Goal: Transaction & Acquisition: Obtain resource

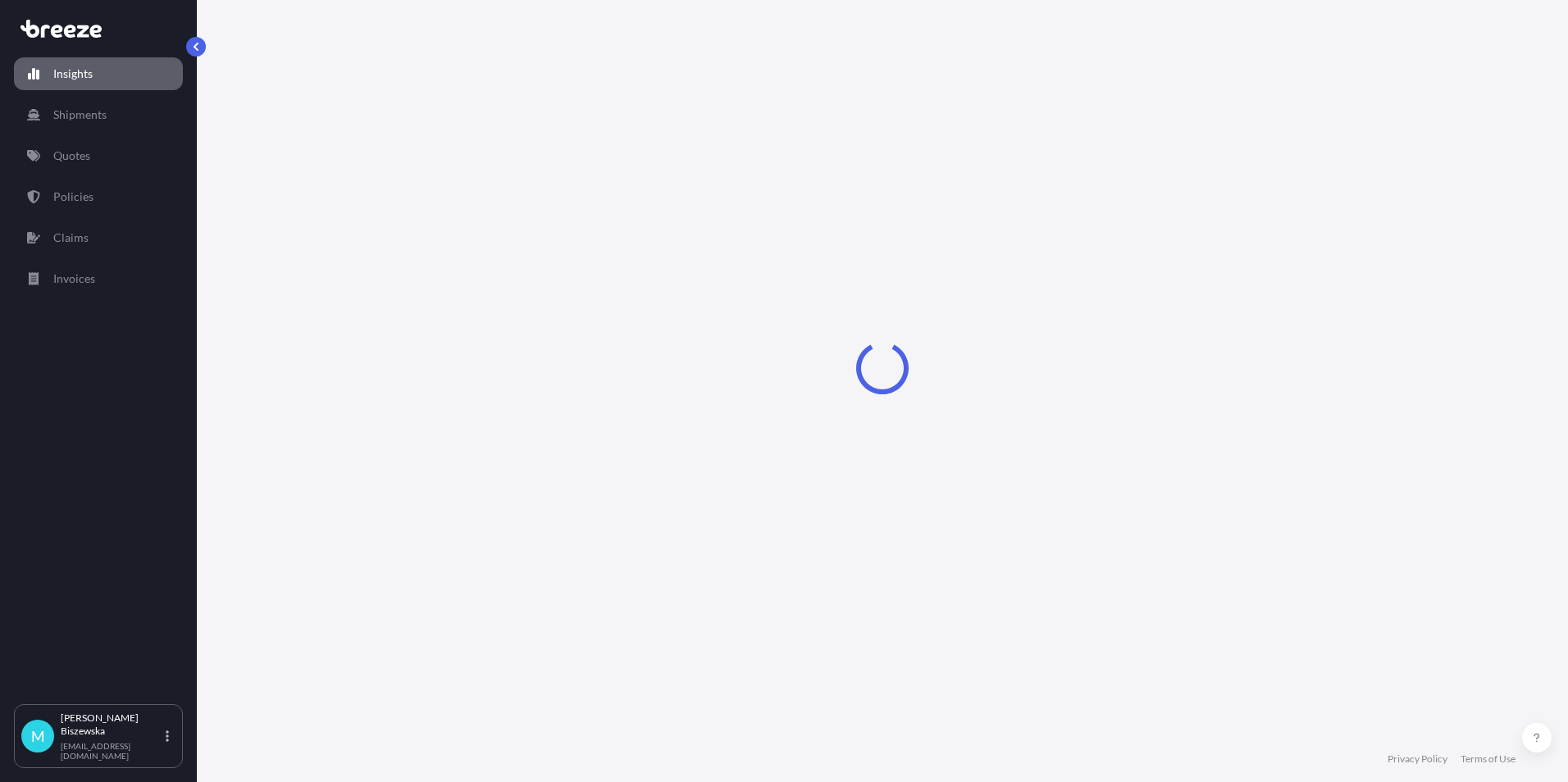
select select "2025"
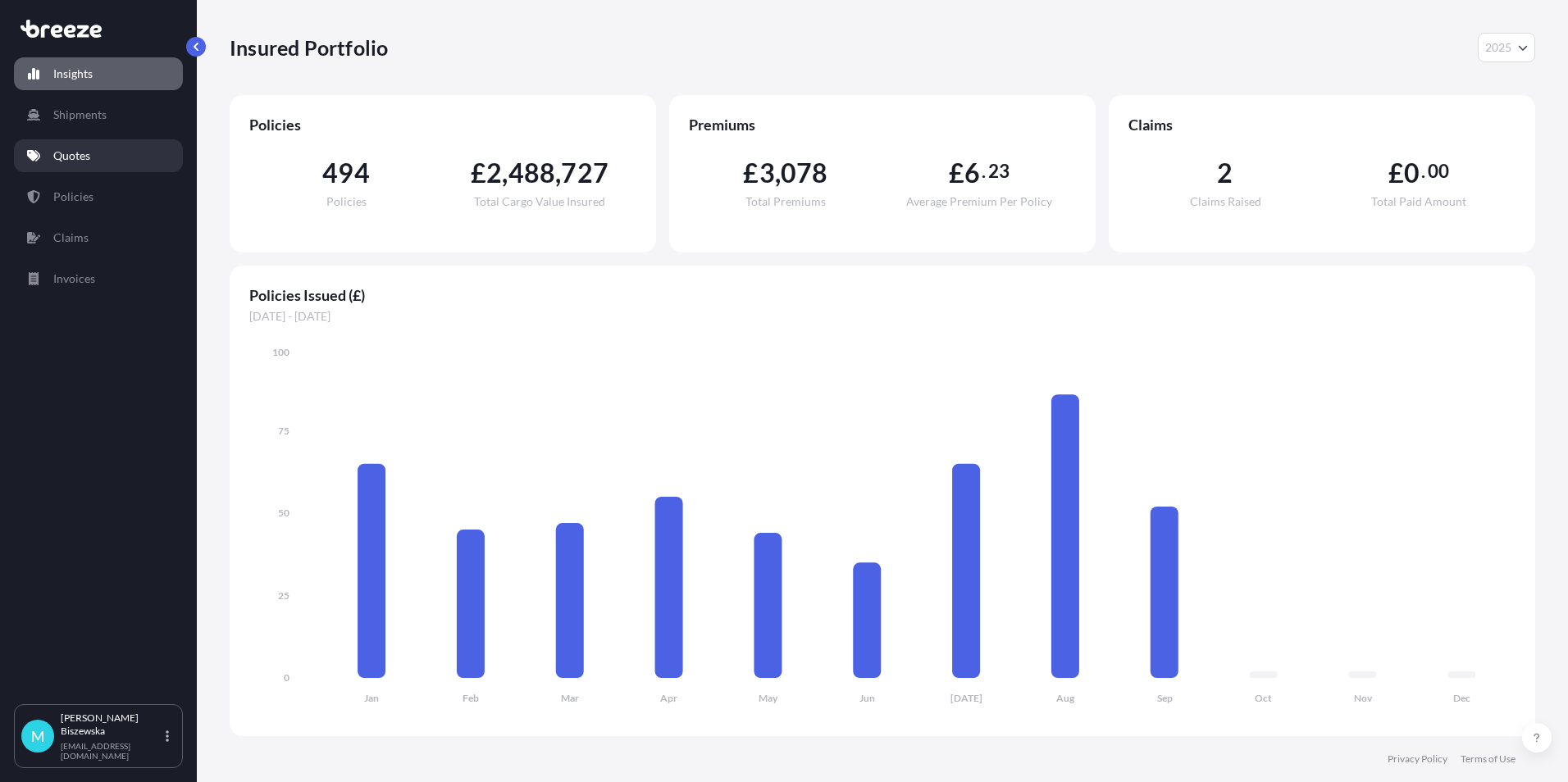
click at [85, 160] on p "Quotes" at bounding box center [71, 155] width 37 height 16
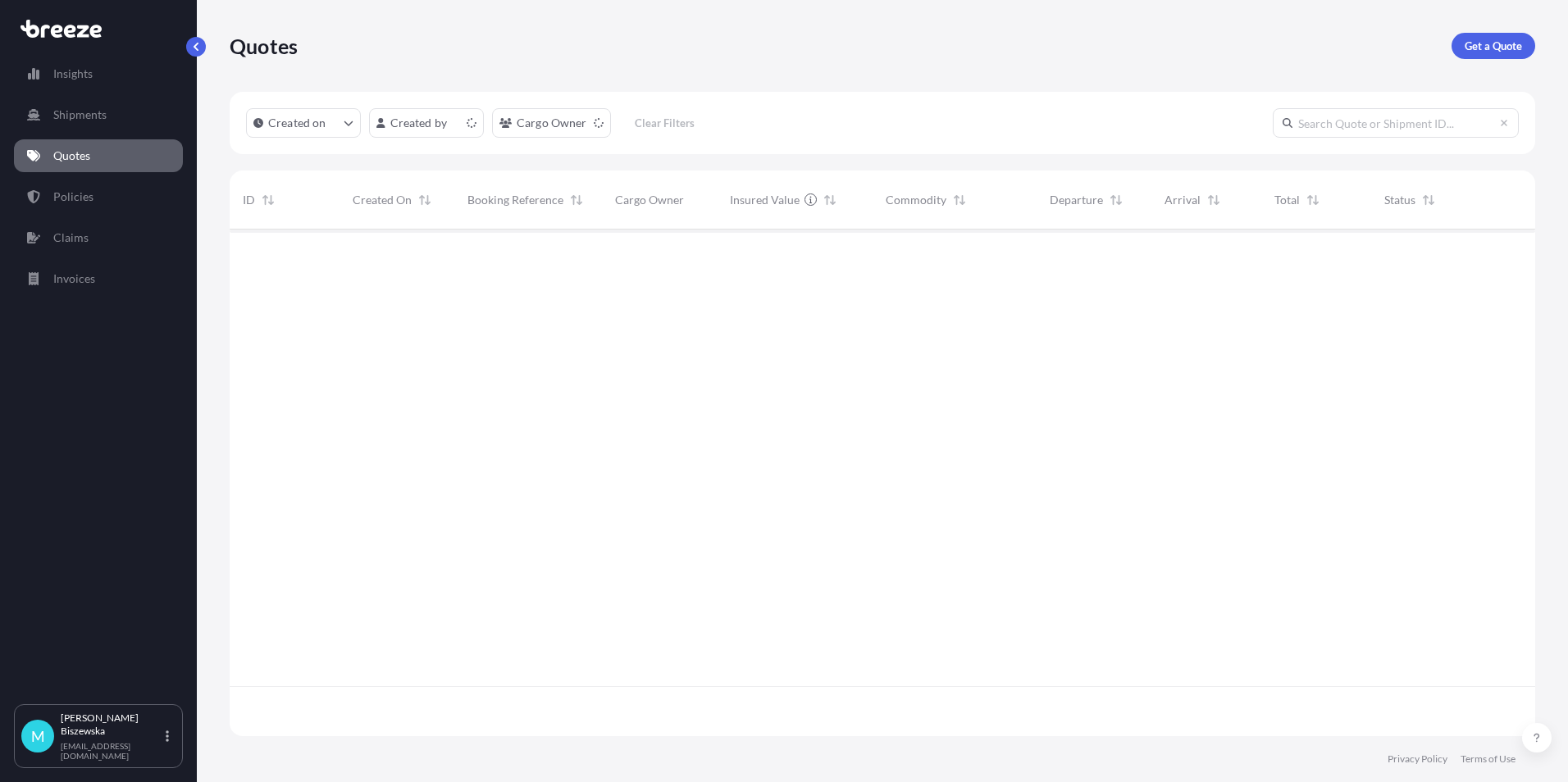
scroll to position [504, 1293]
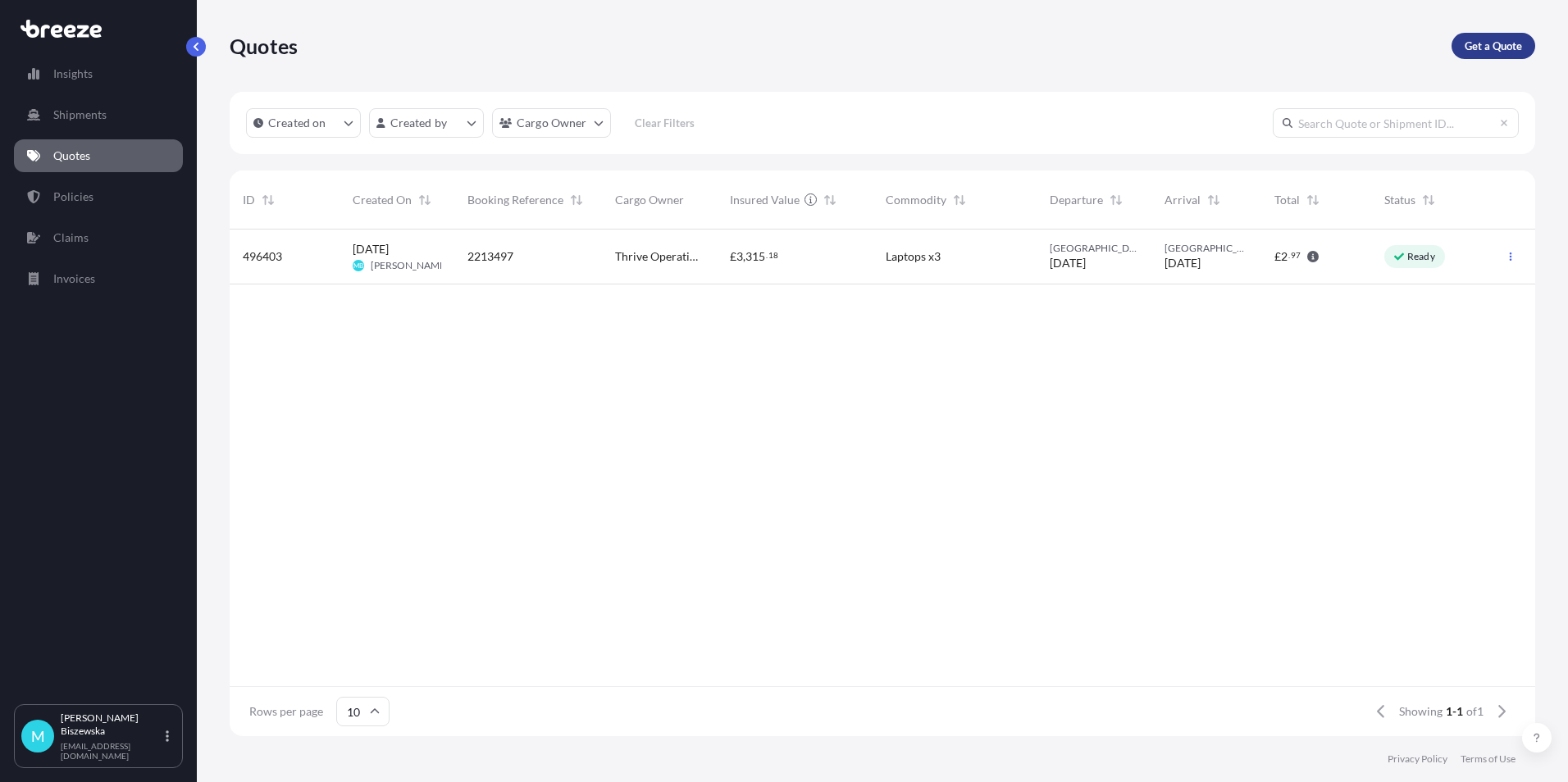
click at [1477, 48] on p "Get a Quote" at bounding box center [1493, 45] width 58 height 16
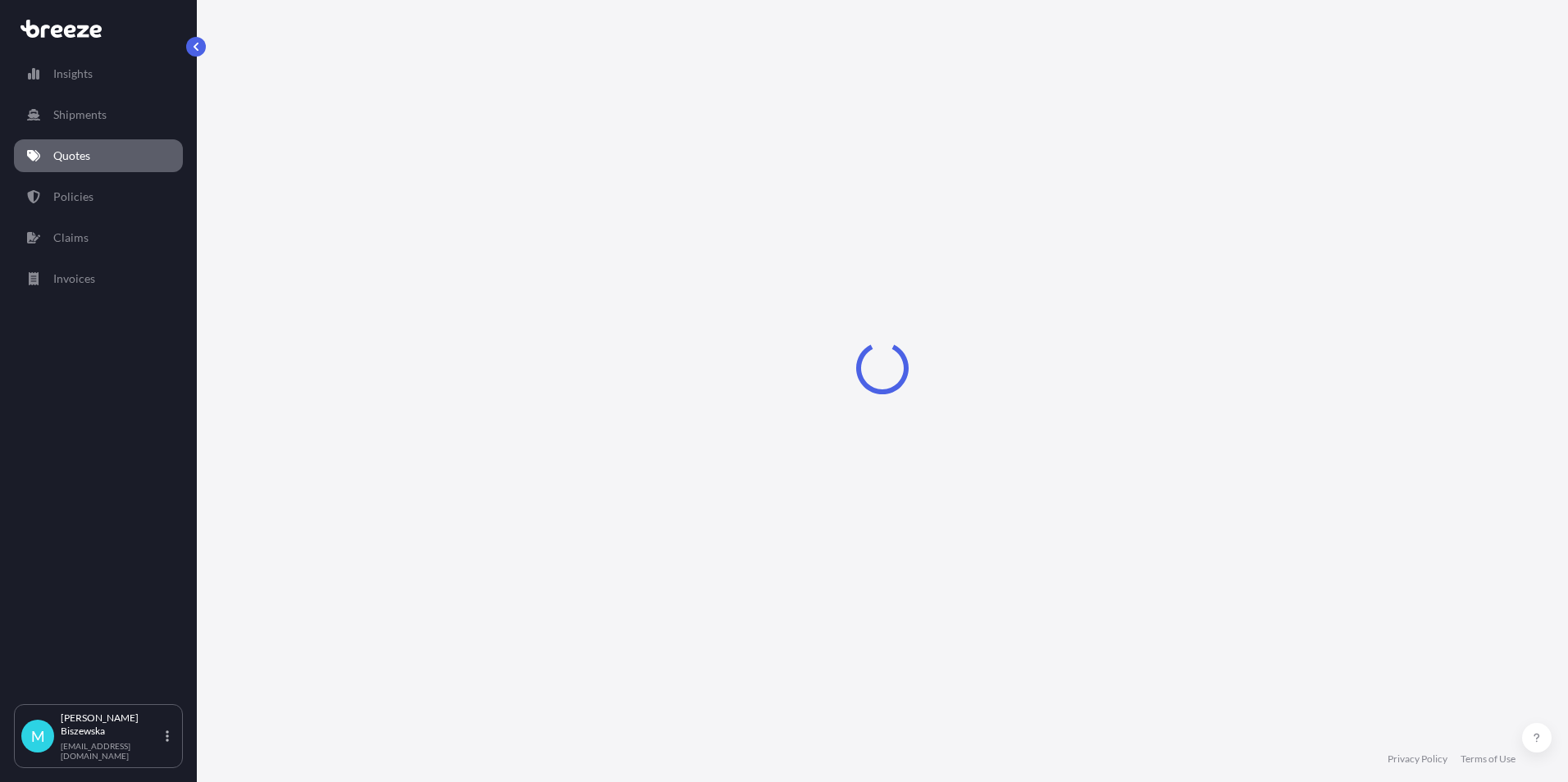
select select "Sea"
select select "1"
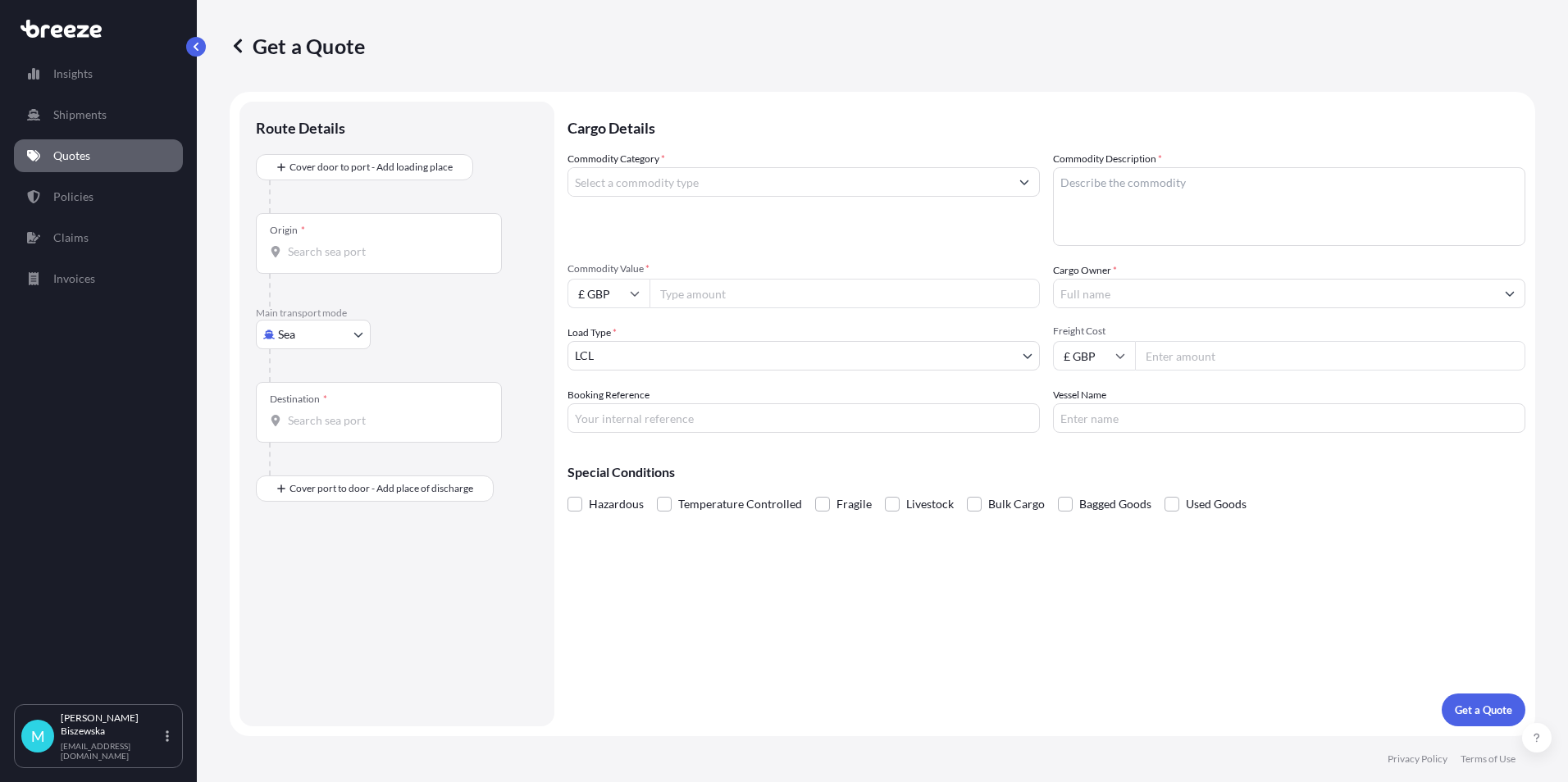
click at [308, 345] on body "Insights Shipments Quotes Policies Claims Invoices M [PERSON_NAME] [PERSON_NAME…" at bounding box center [784, 391] width 1568 height 782
click at [304, 433] on span "Road" at bounding box center [300, 435] width 27 height 16
select select "Road"
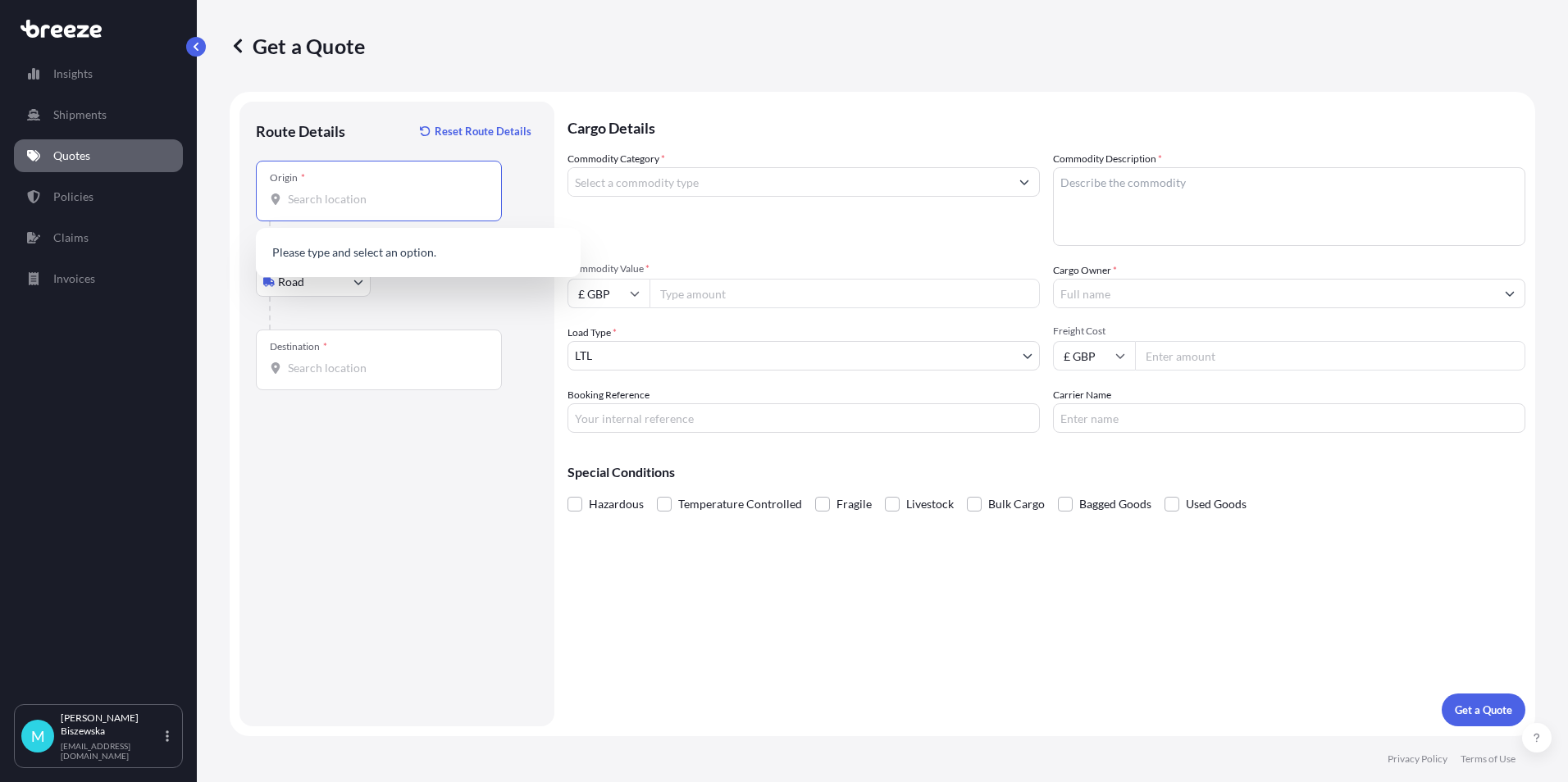
click at [312, 202] on input "Origin *" at bounding box center [384, 199] width 193 height 16
paste input "2218617"
type input "2218617"
drag, startPoint x: 362, startPoint y: 195, endPoint x: 239, endPoint y: 187, distance: 123.3
click at [239, 187] on form "Route Details Reset Route Details Place of loading Road Road Rail Origin * 2218…" at bounding box center [882, 414] width 1306 height 645
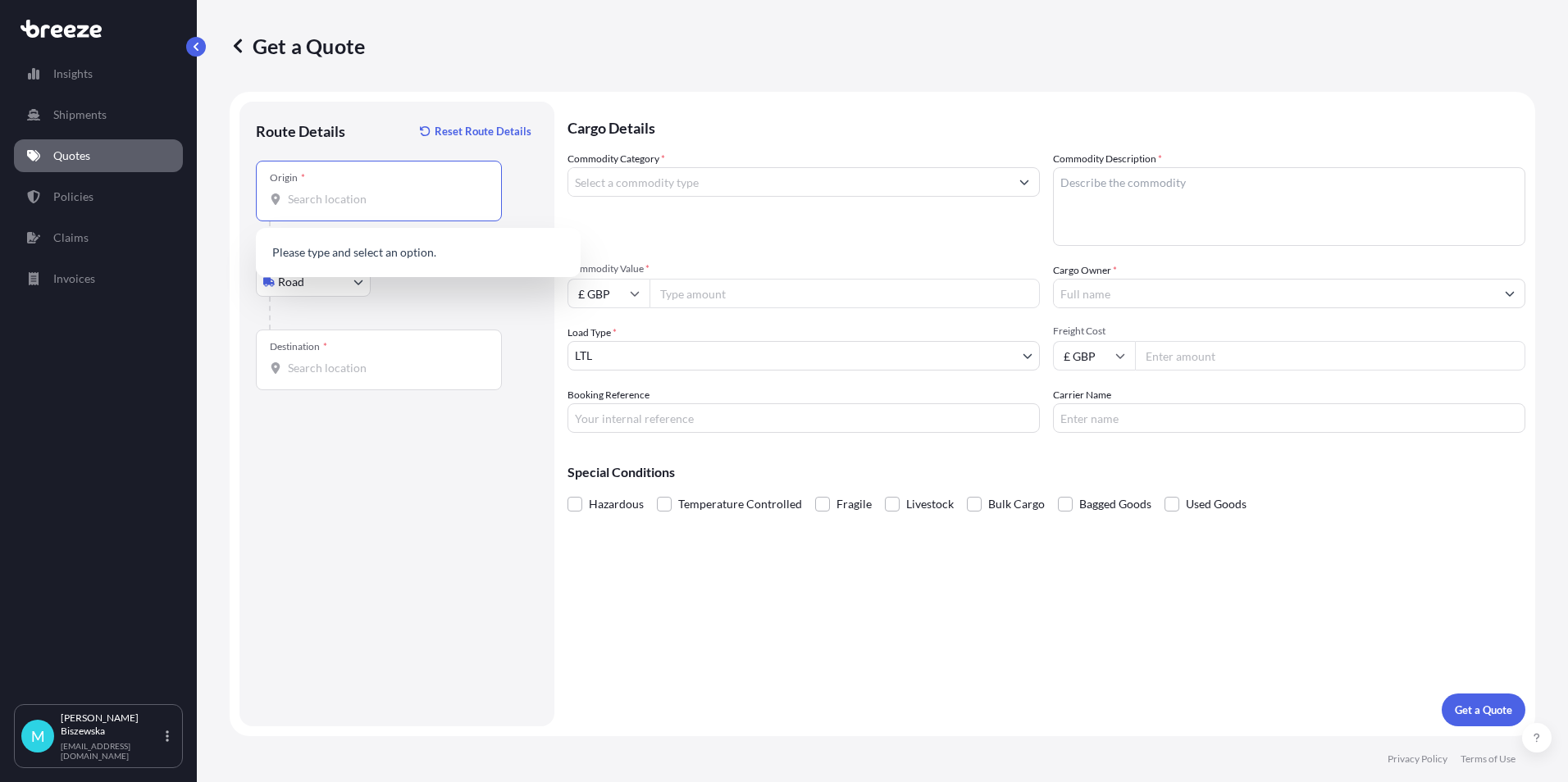
click at [420, 312] on div at bounding box center [403, 313] width 269 height 33
click at [303, 197] on input "Origin * Please select an origin" at bounding box center [384, 199] width 193 height 16
paste input "G20 8PT"
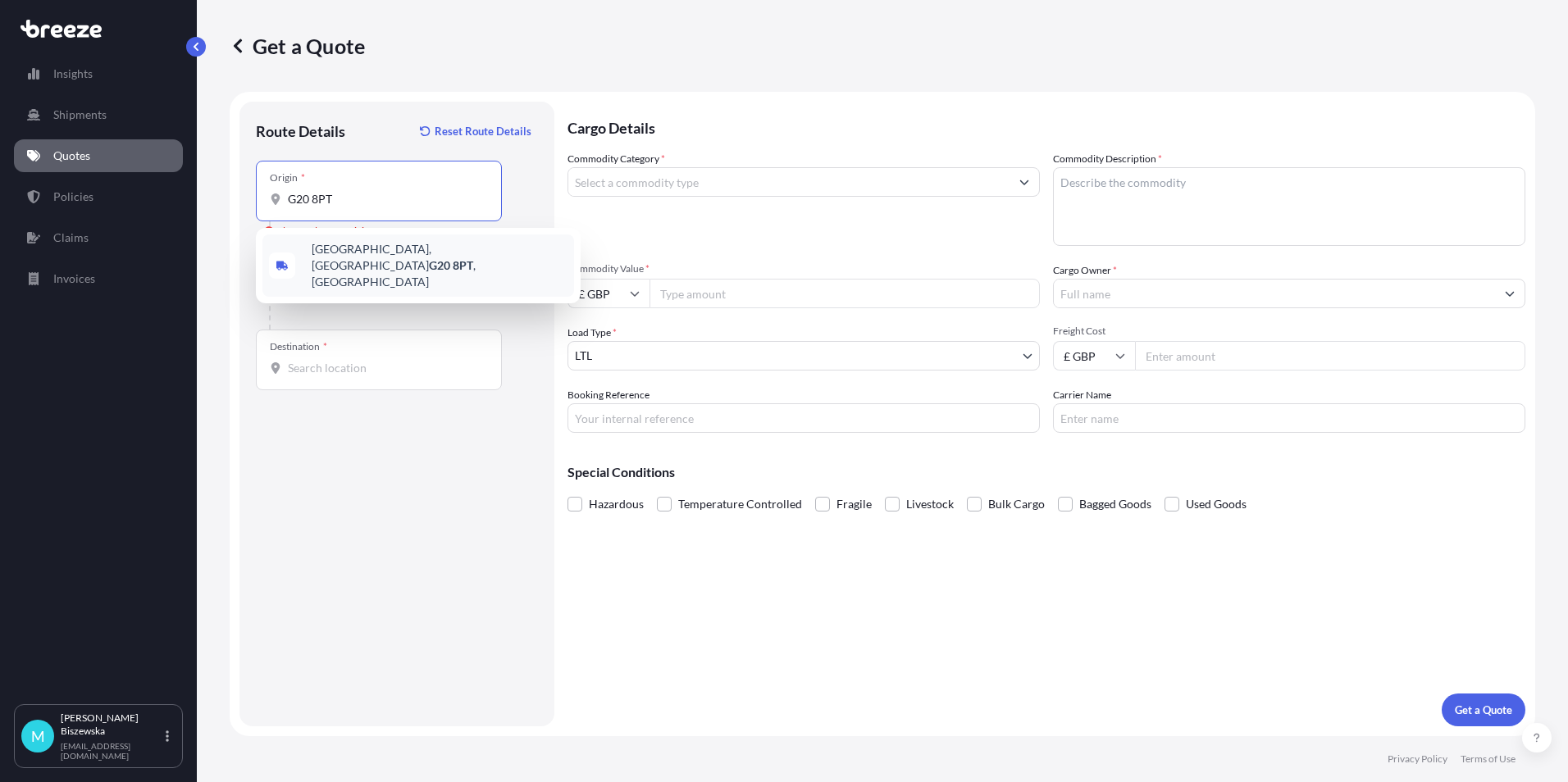
click at [396, 259] on span "[STREET_ADDRESS]" at bounding box center [439, 266] width 256 height 49
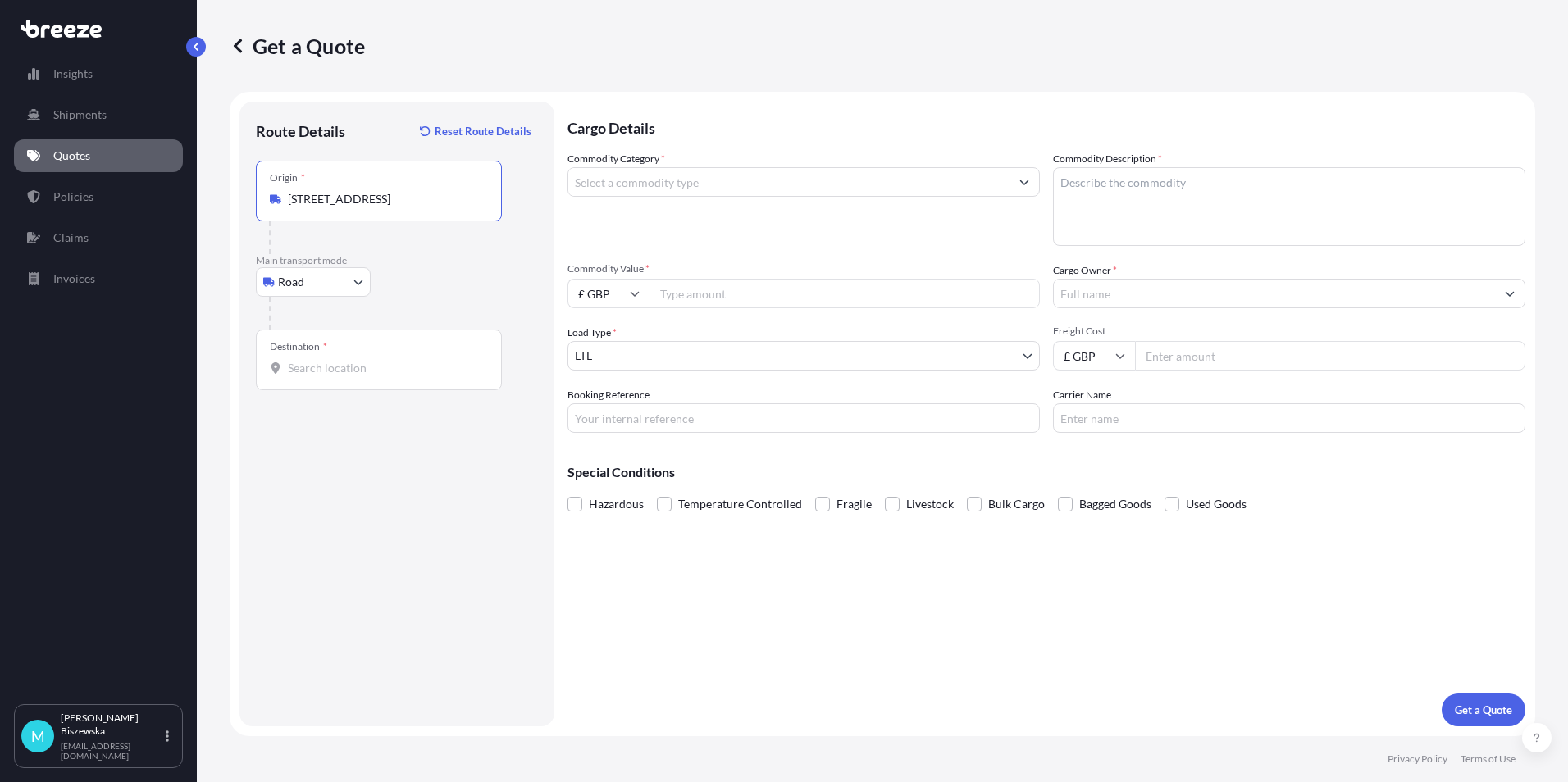
type input "[STREET_ADDRESS]"
click at [461, 282] on div "Road Sea Air Road Rail" at bounding box center [397, 281] width 282 height 29
click at [308, 367] on input "Destination *" at bounding box center [384, 367] width 193 height 16
paste input "NW1 7AW"
type input "London NW1 7AW, [GEOGRAPHIC_DATA]"
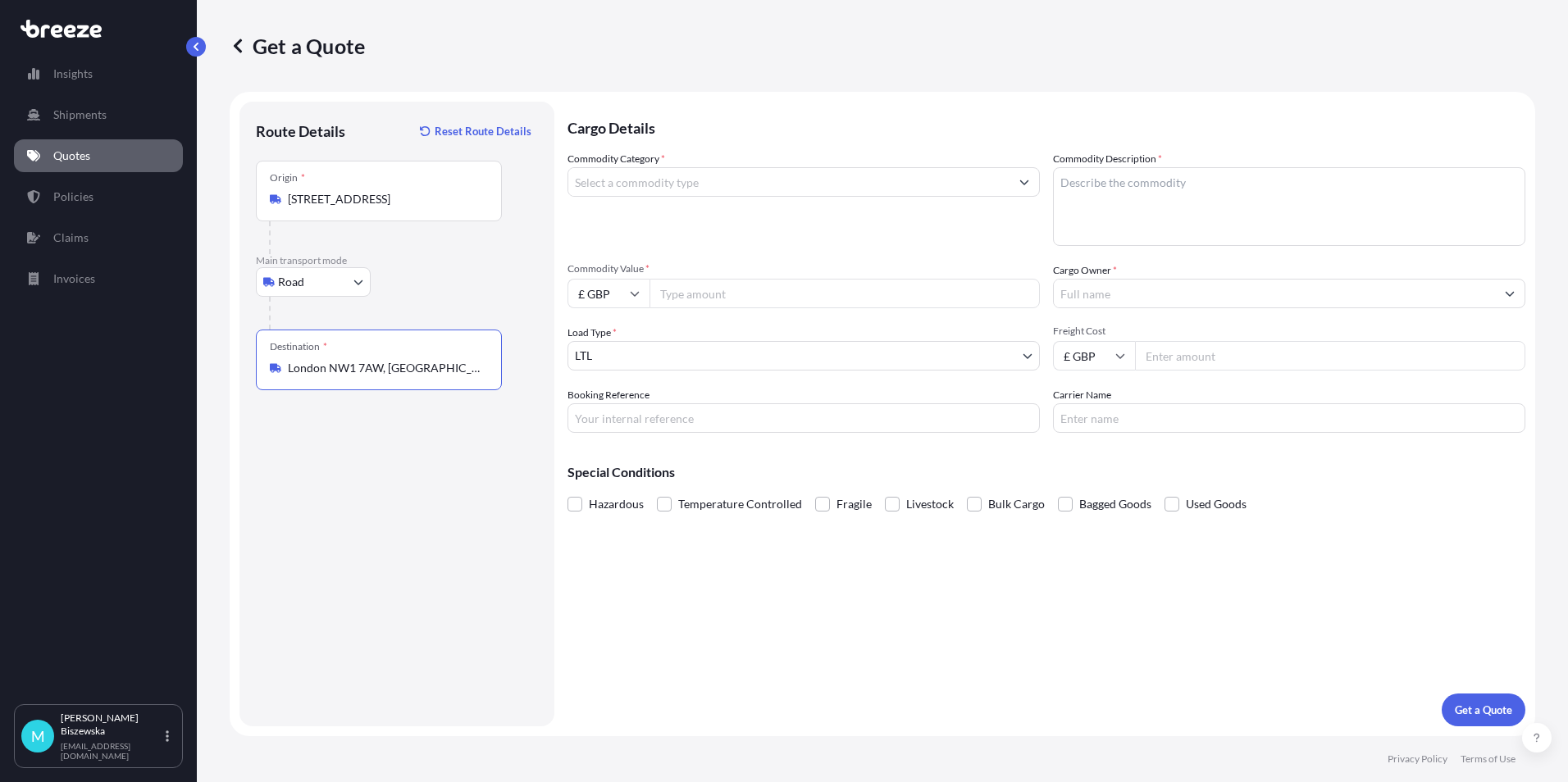
click at [726, 602] on div "Cargo Details Commodity Category * Commodity Description * Commodity Value * £ …" at bounding box center [1046, 414] width 958 height 625
click at [738, 186] on input "Commodity Category *" at bounding box center [789, 182] width 441 height 29
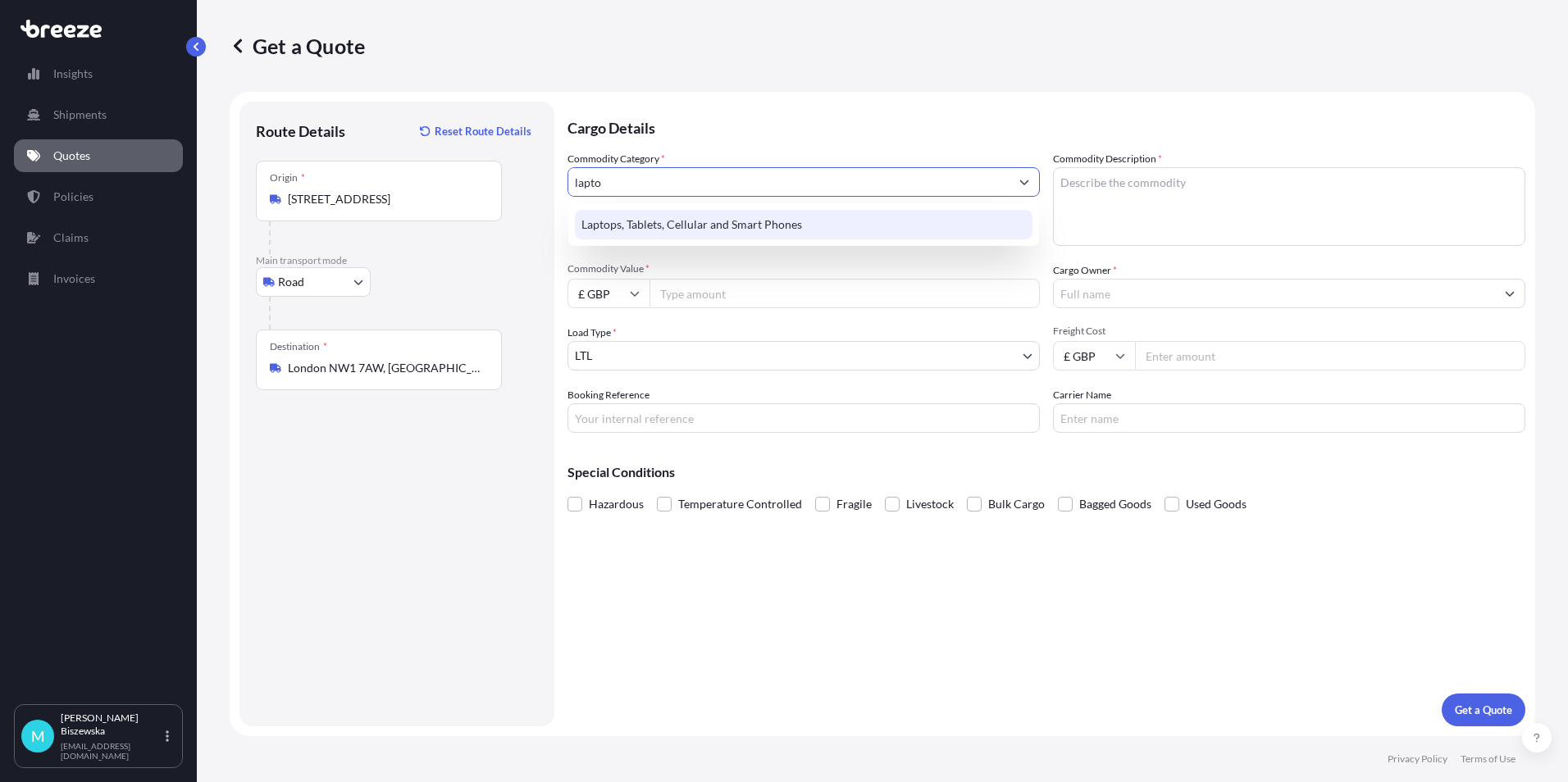
click at [735, 222] on div "Laptops, Tablets, Cellular and Smart Phones" at bounding box center [803, 224] width 457 height 29
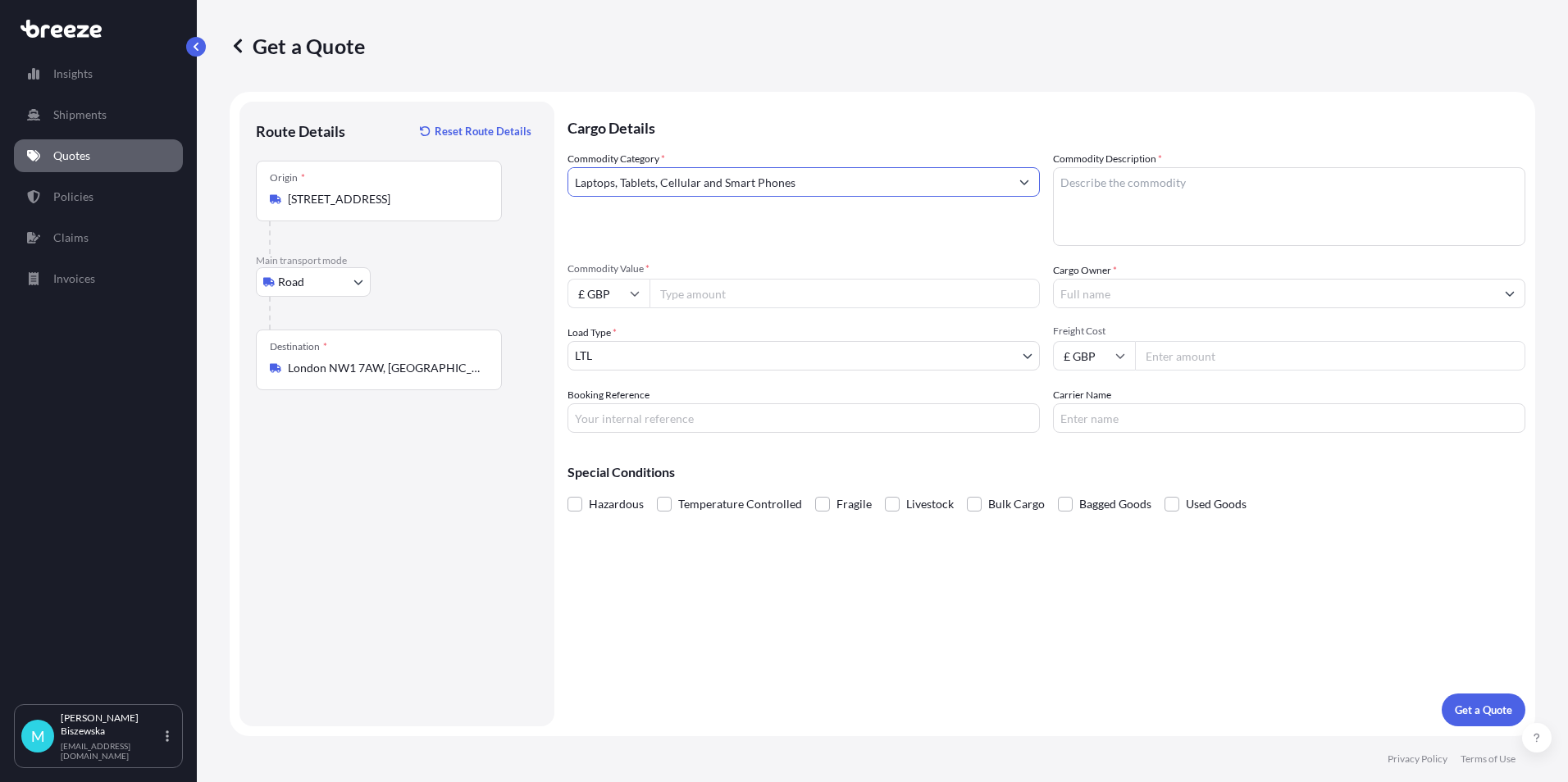
type input "Laptops, Tablets, Cellular and Smart Phones"
click at [754, 135] on p "Cargo Details" at bounding box center [1046, 126] width 958 height 49
click at [731, 288] on input "Commodity Value *" at bounding box center [845, 293] width 390 height 29
type input "850"
click at [741, 238] on div "Commodity Category * Laptops, Tablets, Cellular and Smart Phones" at bounding box center [803, 198] width 472 height 95
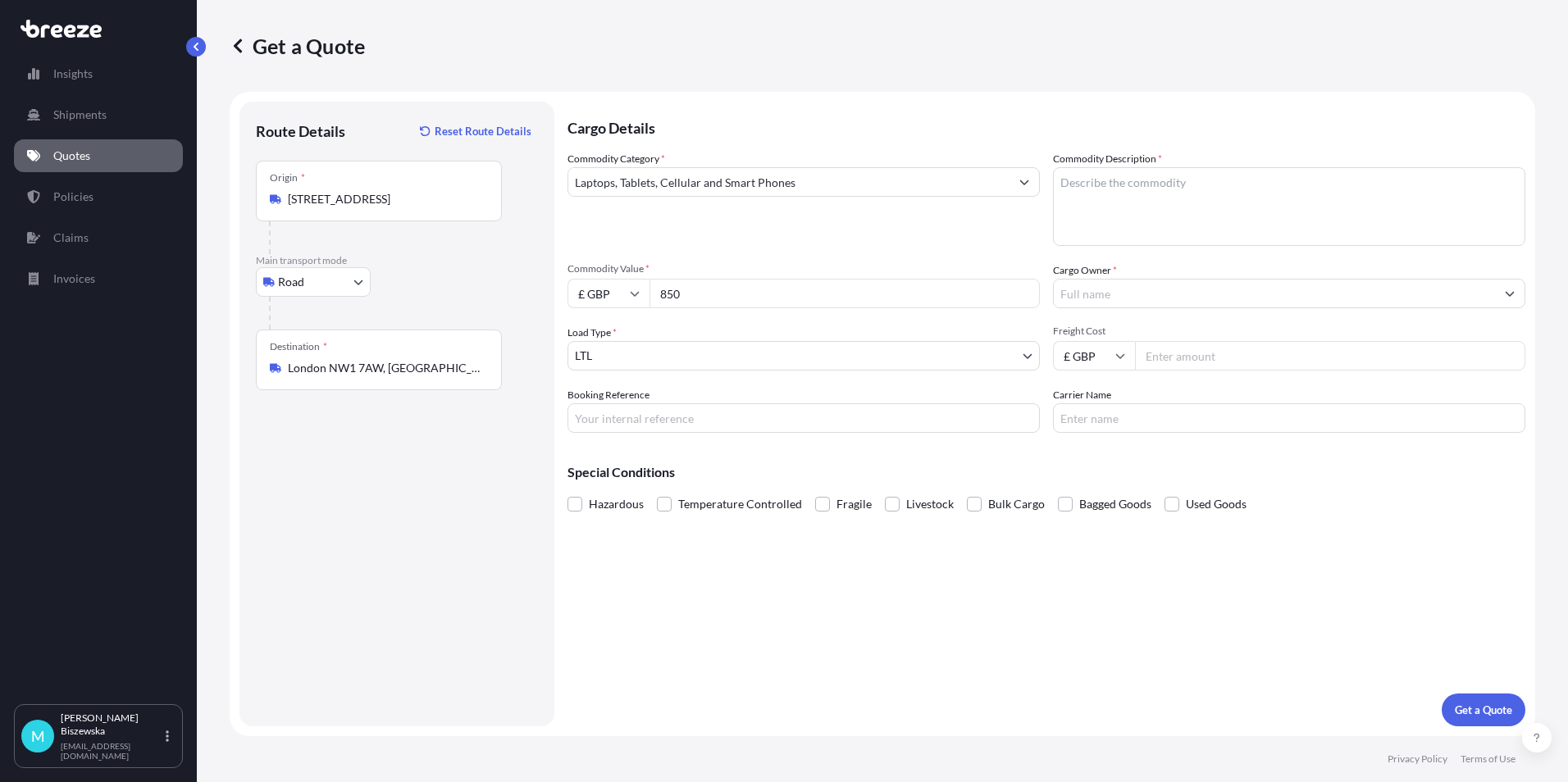
click at [611, 421] on input "Booking Reference" at bounding box center [803, 418] width 472 height 29
paste input "2218617"
type input "2218617"
click at [721, 588] on div "Cargo Details Commodity Category * Laptops, Tablets, Cellular and Smart Phones …" at bounding box center [1046, 414] width 958 height 625
click at [1091, 196] on textarea "Commodity Description *" at bounding box center [1289, 206] width 472 height 79
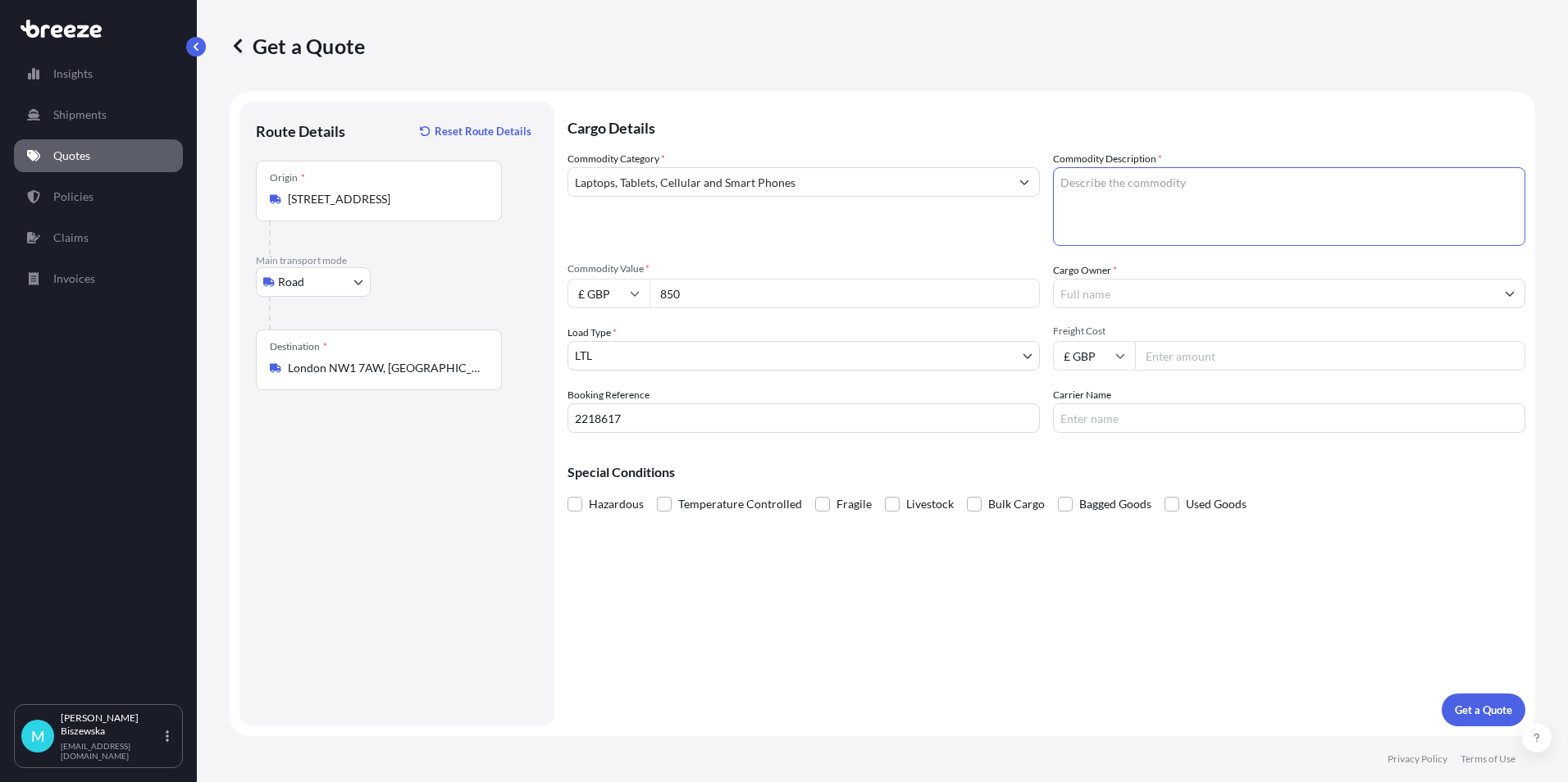
paste textarea "1 x Laptop"
type textarea "1 x Laptop"
click at [979, 240] on div "Commodity Category * Laptops, Tablets, Cellular and Smart Phones" at bounding box center [803, 198] width 472 height 95
click at [1101, 297] on input "Cargo Owner *" at bounding box center [1274, 293] width 441 height 29
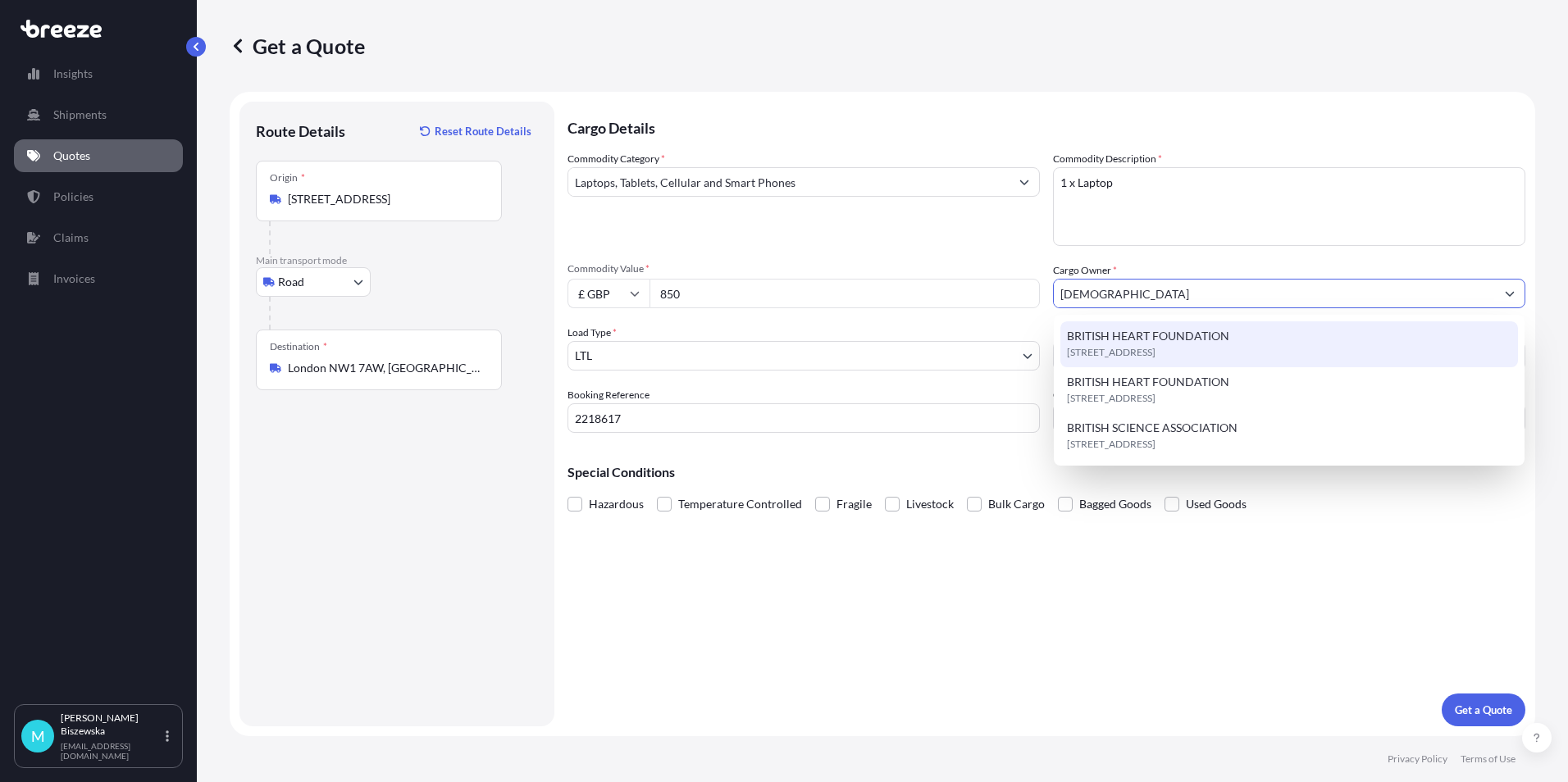
click at [1115, 343] on span "BRITISH HEART FOUNDATION" at bounding box center [1149, 336] width 163 height 16
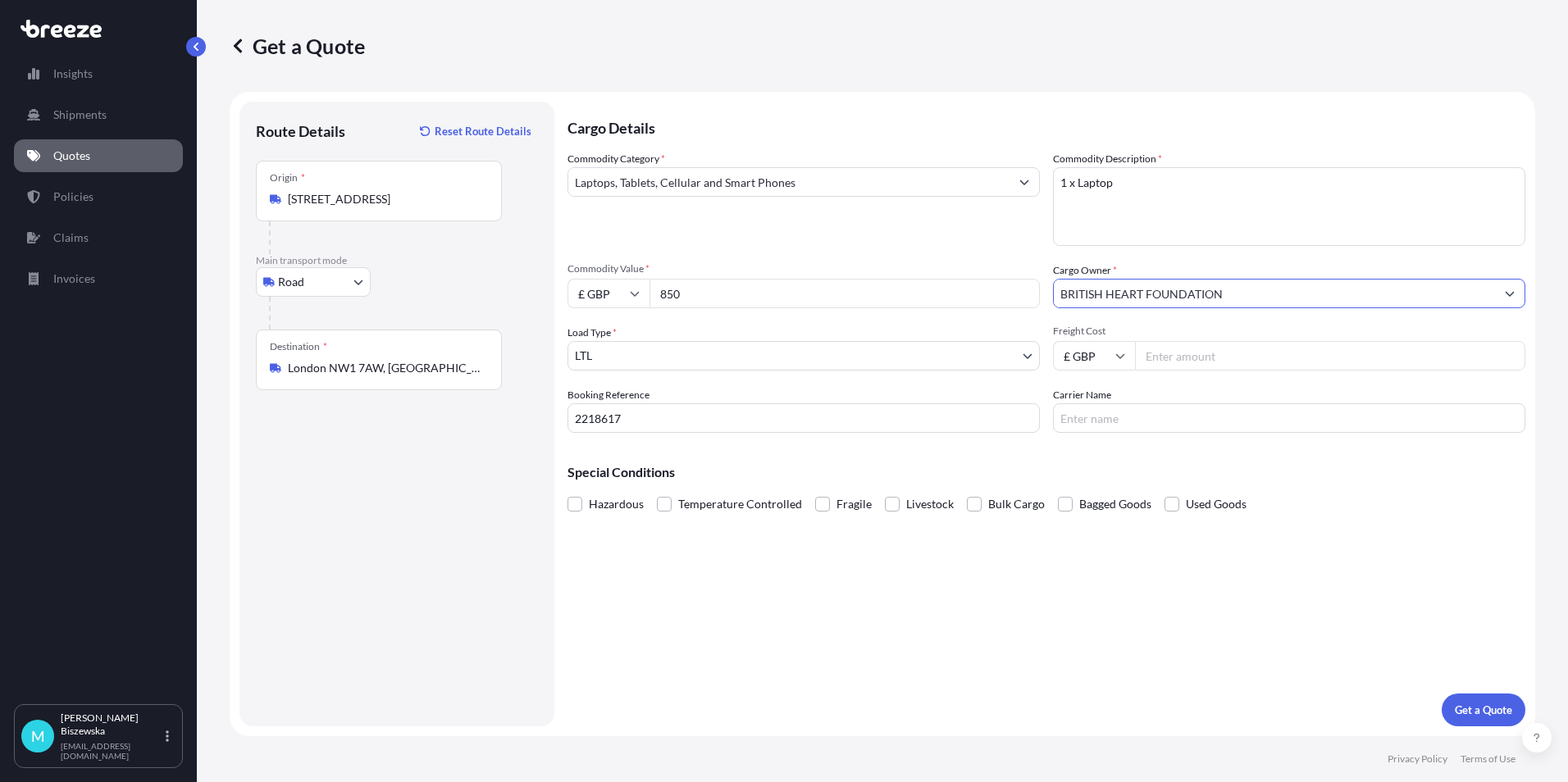
type input "BRITISH HEART FOUNDATION"
click at [997, 256] on div "Commodity Category * Laptops, Tablets, Cellular and Smart Phones Commodity Desc…" at bounding box center [1046, 292] width 958 height 282
click at [1189, 354] on input "Freight Cost" at bounding box center [1330, 355] width 390 height 29
type input "30.80"
click at [1197, 470] on p "Special Conditions" at bounding box center [1046, 472] width 958 height 13
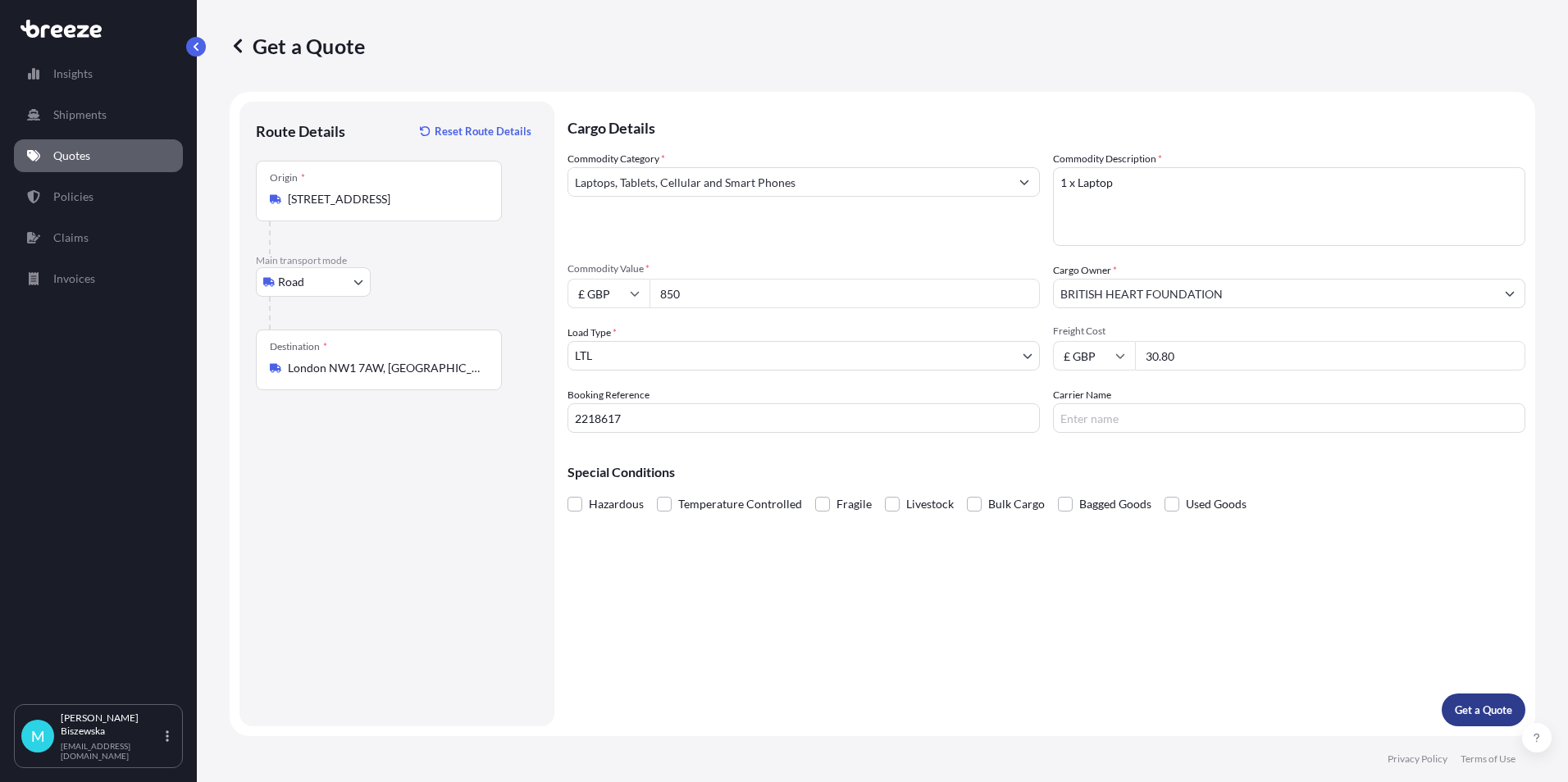
click at [1477, 705] on p "Get a Quote" at bounding box center [1484, 710] width 58 height 16
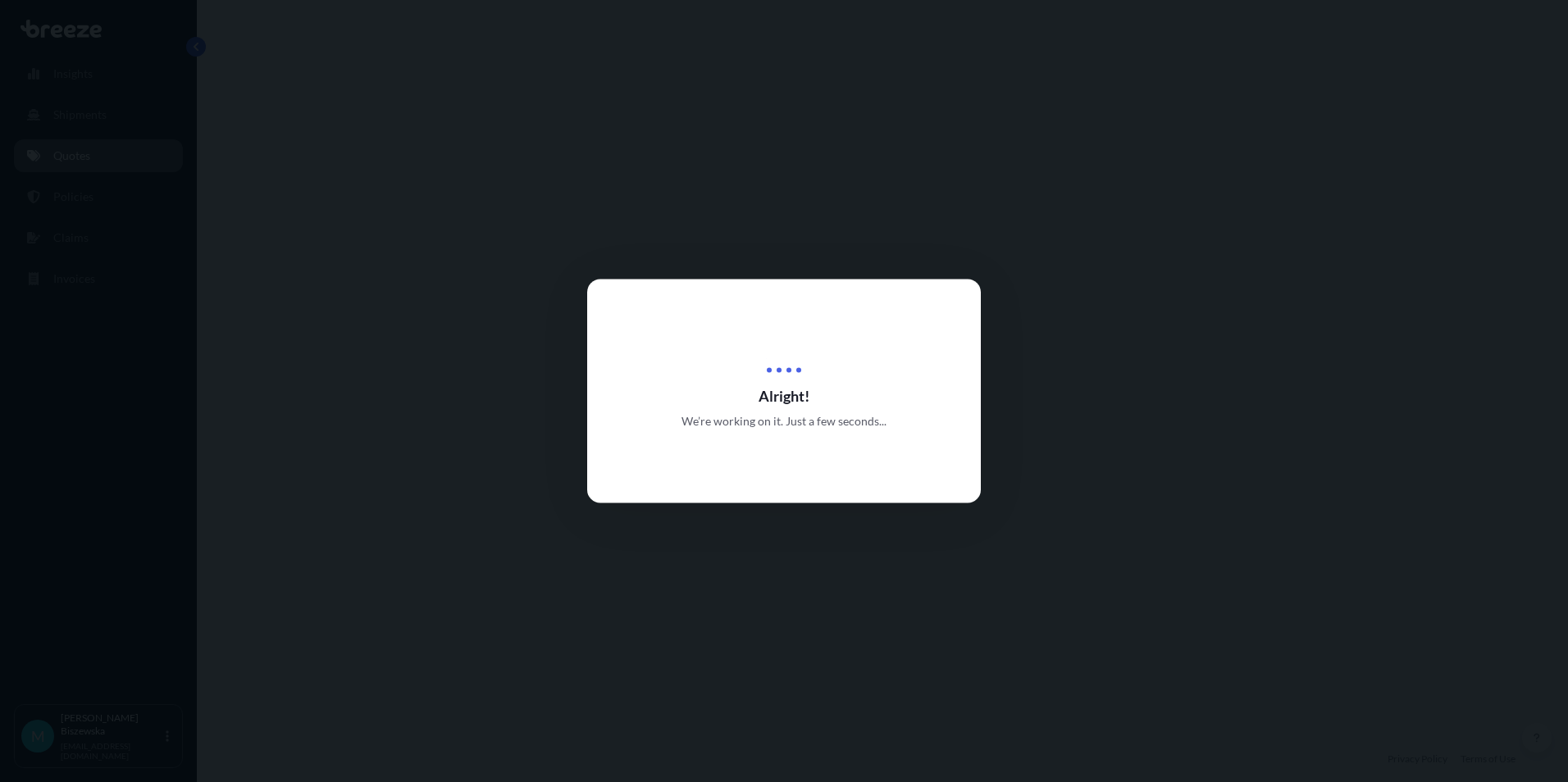
select select "Road"
select select "1"
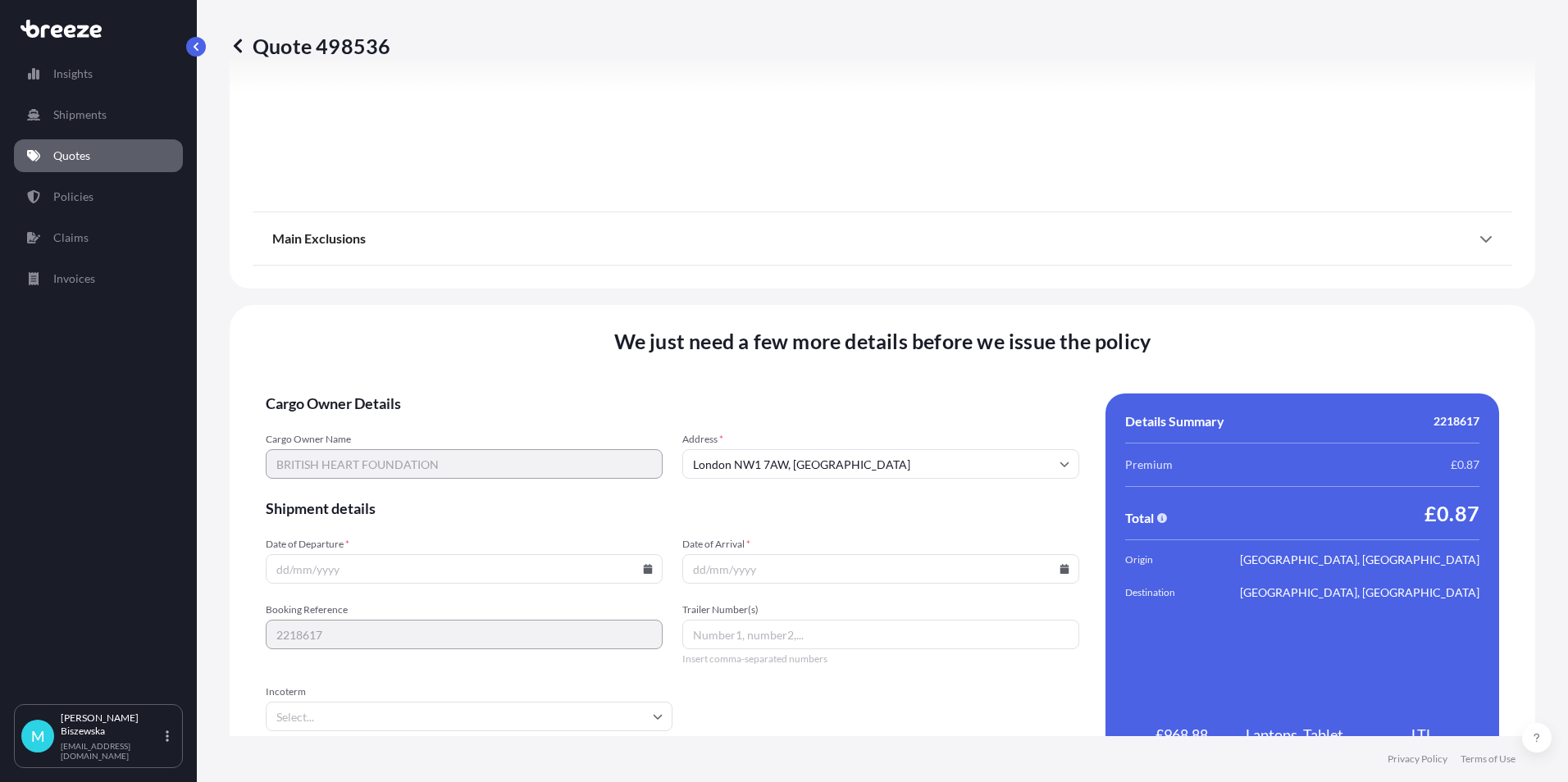
scroll to position [1821, 0]
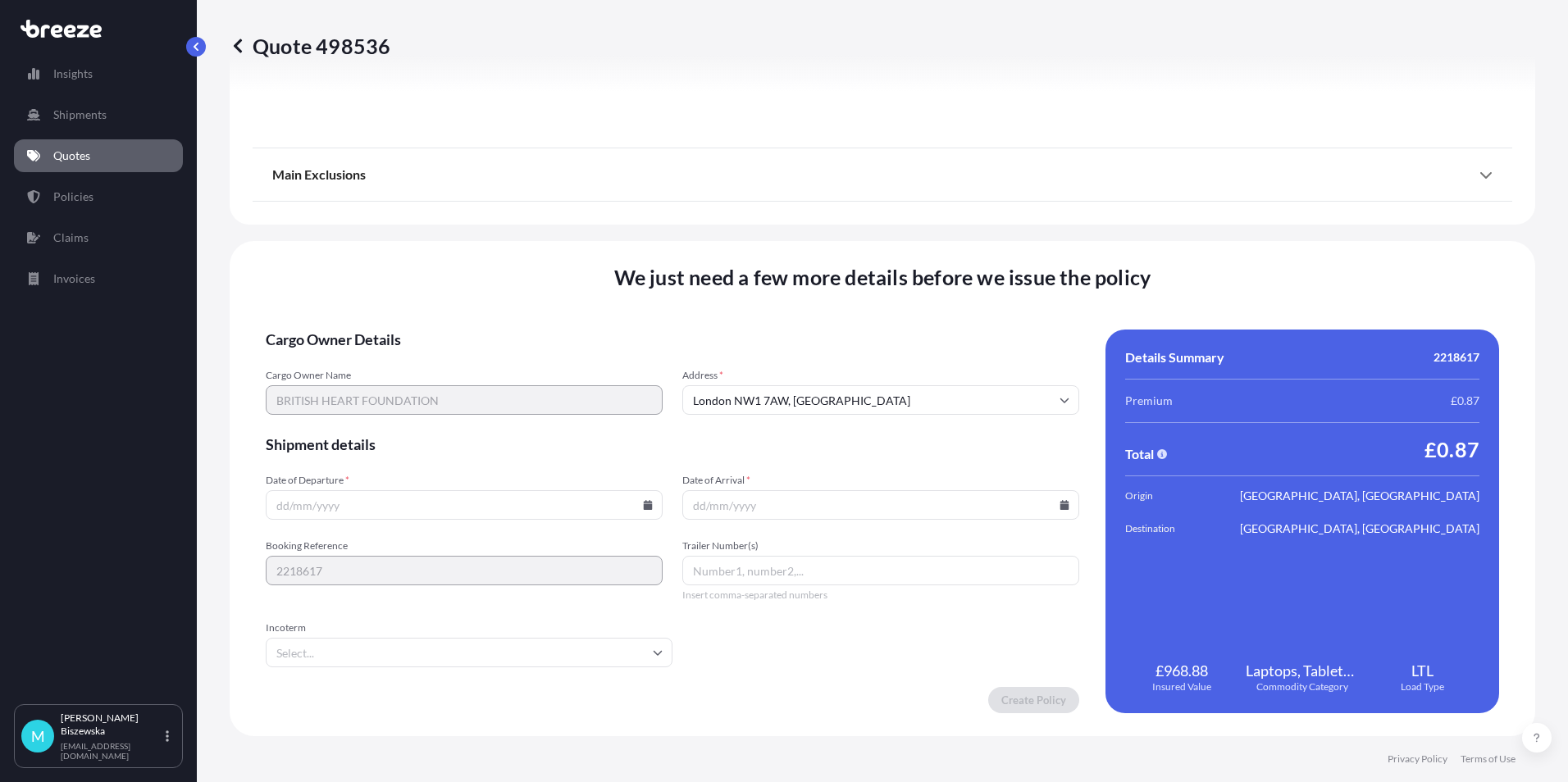
click at [646, 507] on icon at bounding box center [649, 505] width 9 height 9
click at [384, 329] on button "9" at bounding box center [386, 329] width 27 height 27
type input "[DATE]"
click at [1060, 504] on icon at bounding box center [1064, 505] width 9 height 9
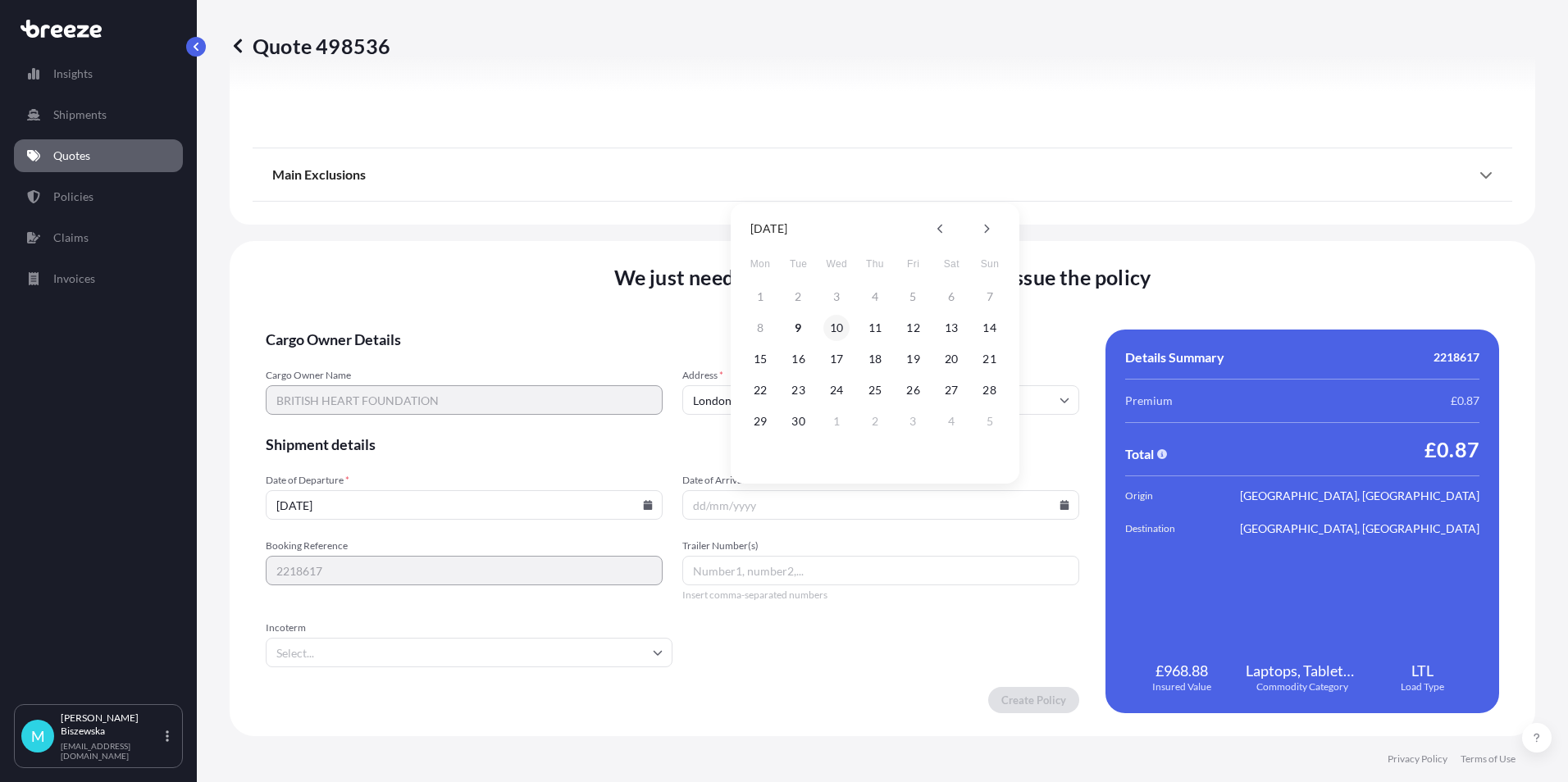
drag, startPoint x: 837, startPoint y: 325, endPoint x: 858, endPoint y: 586, distance: 261.8
click at [837, 325] on button "10" at bounding box center [837, 329] width 27 height 27
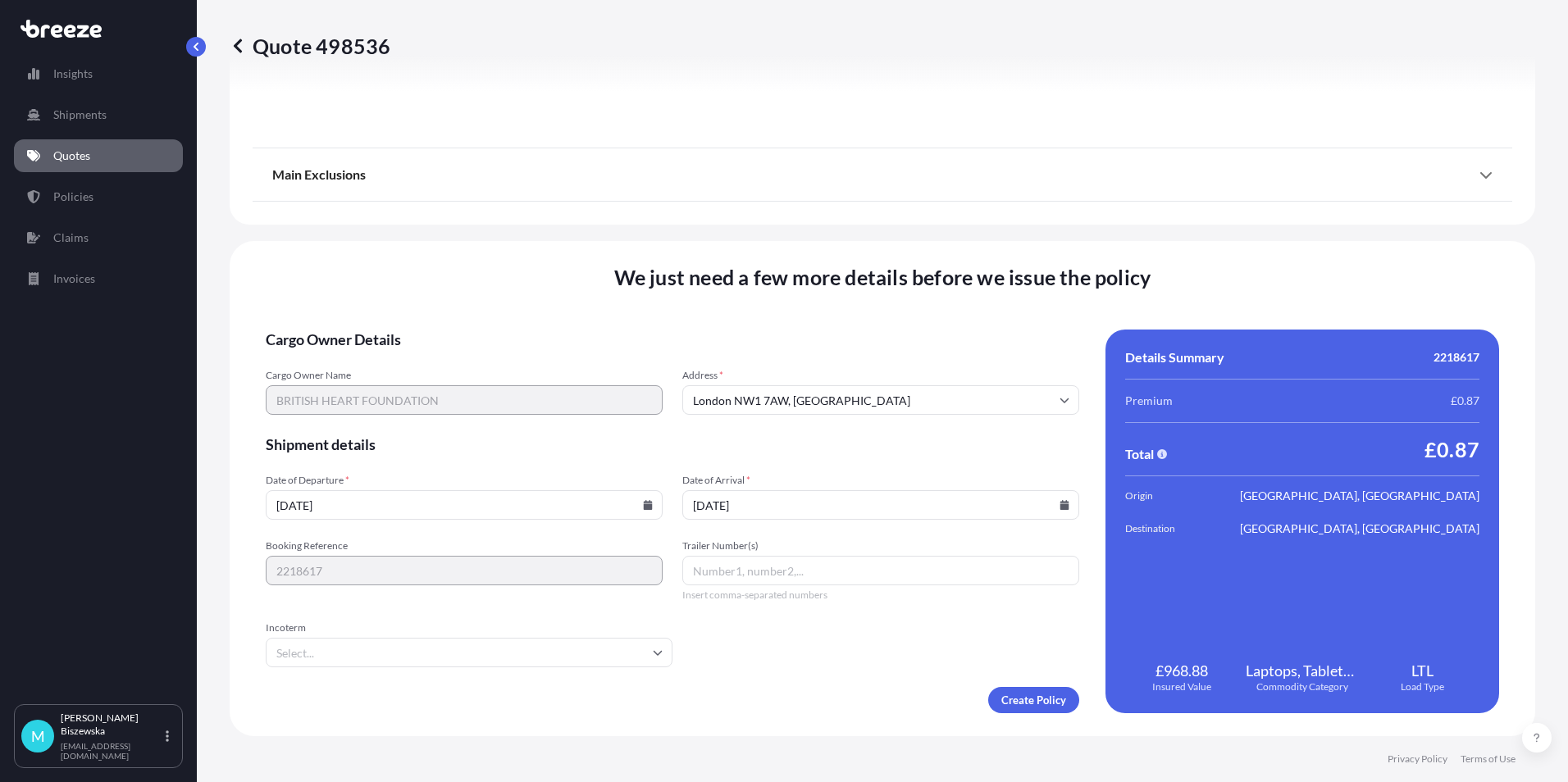
type input "[DATE]"
click at [811, 646] on form "Cargo Owner Details Cargo Owner Name BRITISH HEART FOUNDATION Address * [GEOGRA…" at bounding box center [672, 521] width 813 height 383
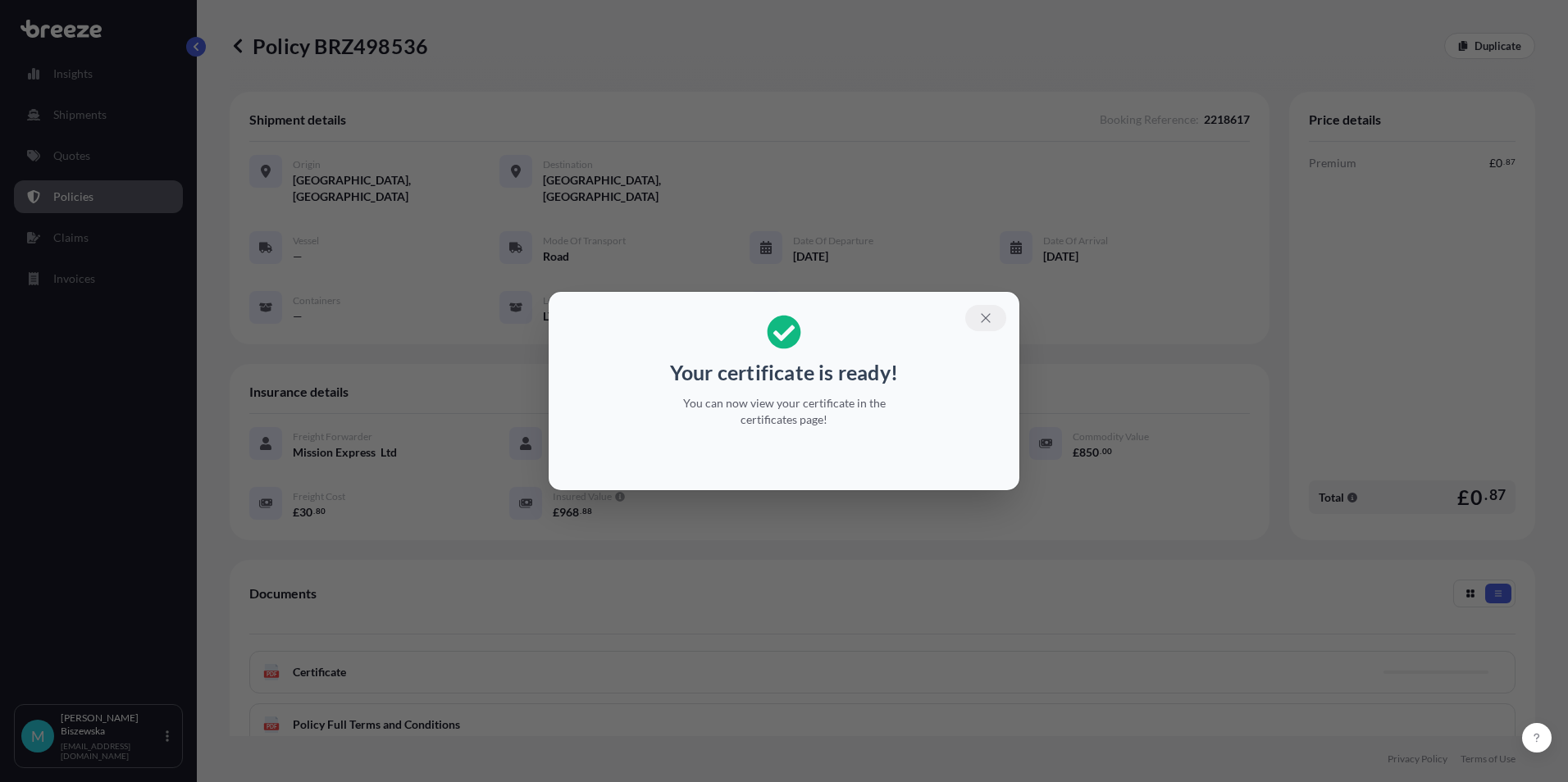
click at [984, 311] on icon "button" at bounding box center [986, 318] width 15 height 15
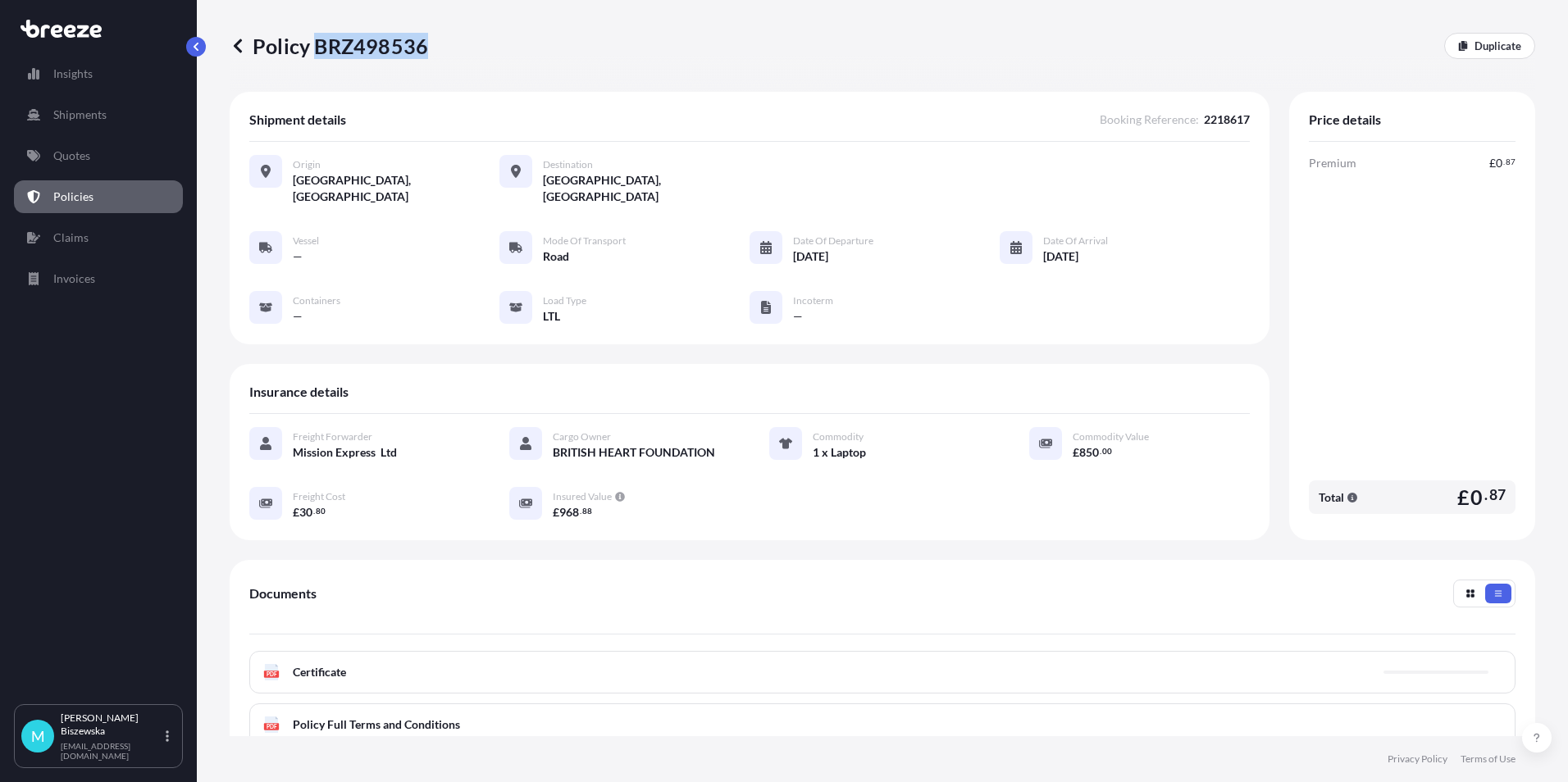
drag, startPoint x: 358, startPoint y: 46, endPoint x: 425, endPoint y: 46, distance: 67.0
click at [425, 46] on p "Policy BRZ498536" at bounding box center [330, 46] width 199 height 27
drag, startPoint x: 425, startPoint y: 46, endPoint x: 401, endPoint y: 44, distance: 24.1
click at [102, 160] on link "Quotes" at bounding box center [98, 155] width 169 height 33
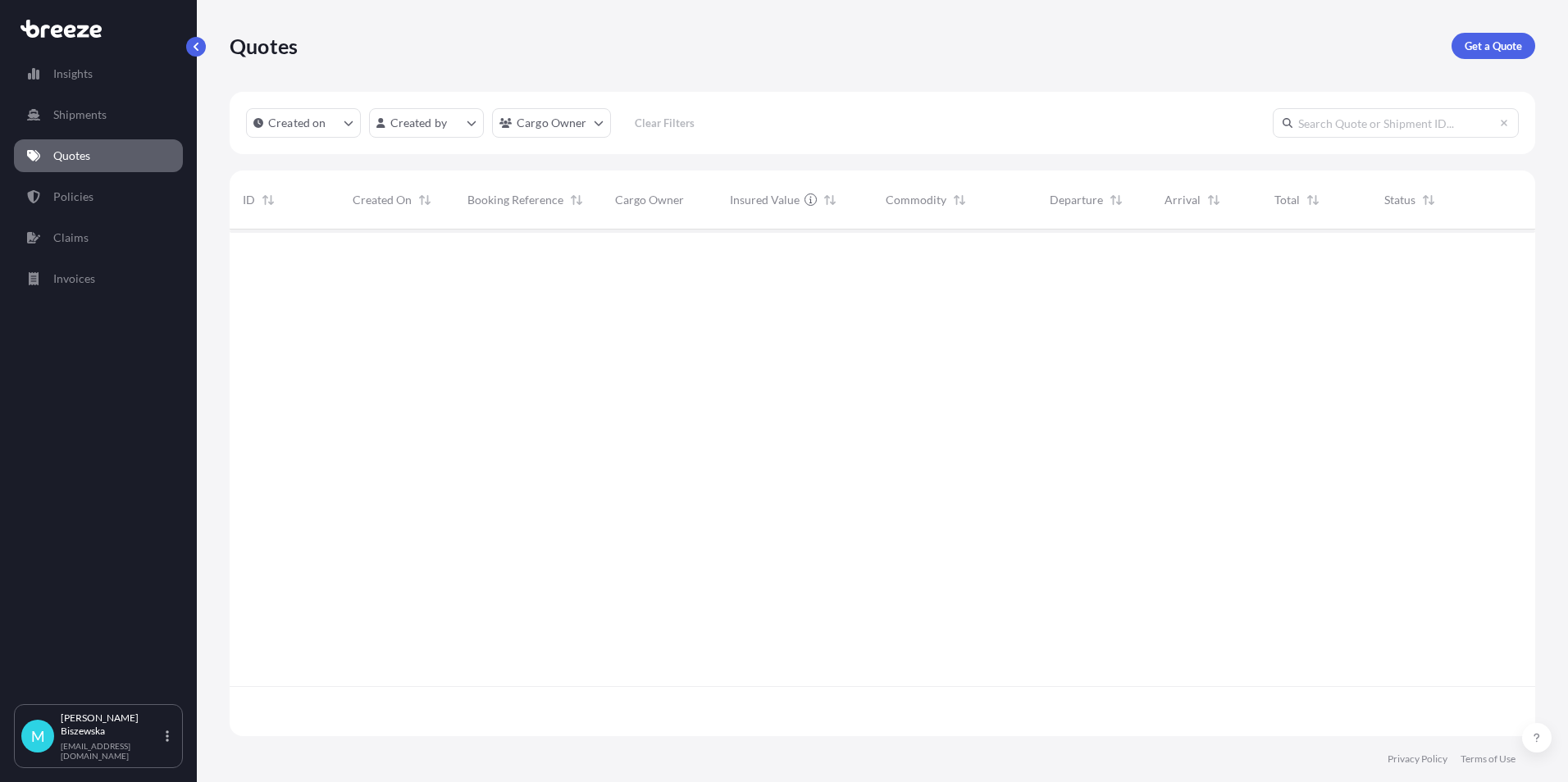
scroll to position [504, 1293]
click at [1487, 38] on p "Get a Quote" at bounding box center [1493, 45] width 58 height 16
select select "Sea"
select select "1"
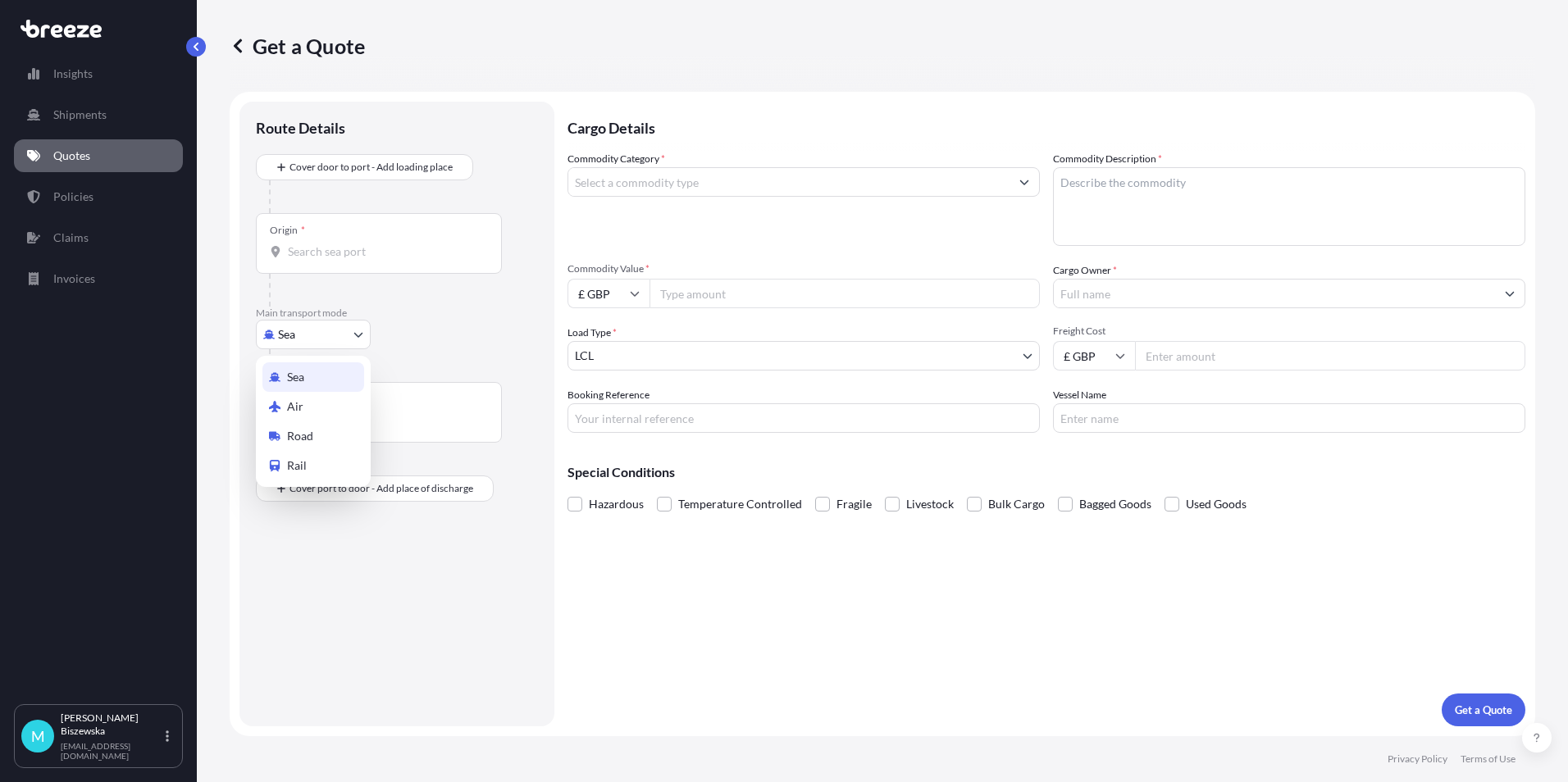
click at [287, 338] on body "Insights Shipments Quotes Policies Claims Invoices M [PERSON_NAME] [PERSON_NAME…" at bounding box center [784, 391] width 1568 height 782
click at [316, 433] on div "Road" at bounding box center [312, 435] width 101 height 29
select select "Road"
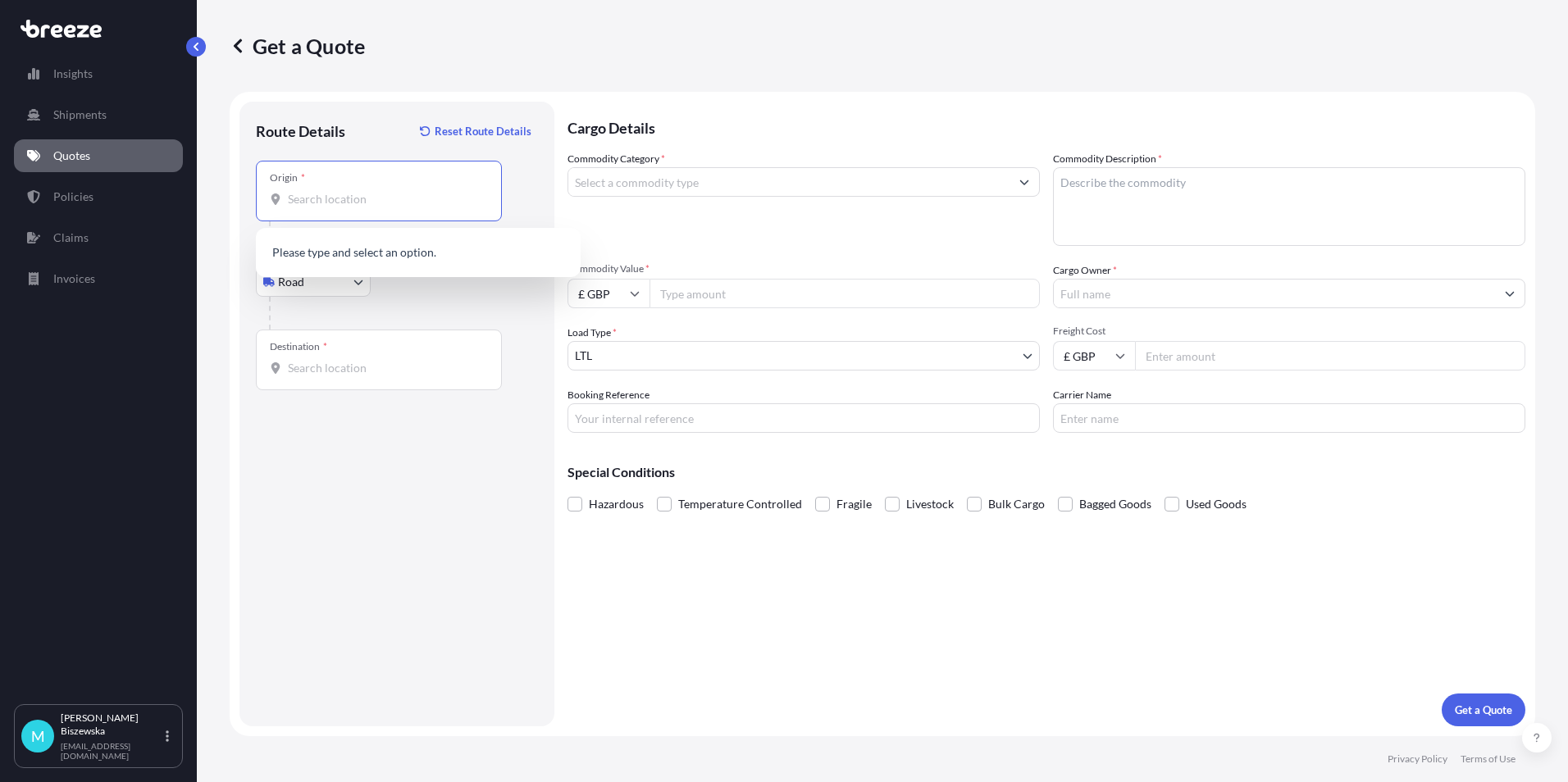
paste input "NN1 2BN"
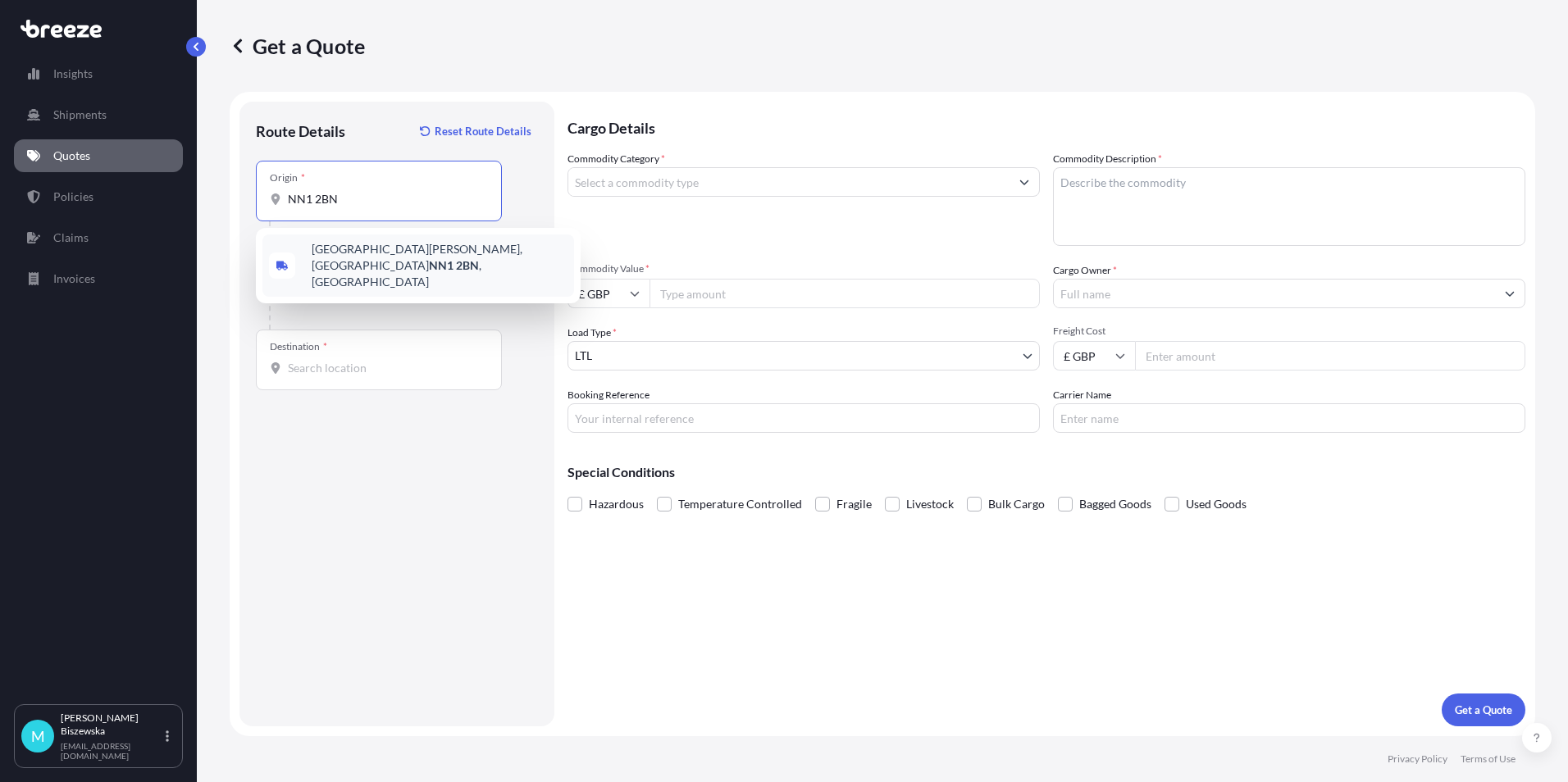
click at [416, 256] on span "[STREET_ADDRESS][PERSON_NAME]" at bounding box center [439, 266] width 256 height 49
type input "[STREET_ADDRESS][PERSON_NAME]"
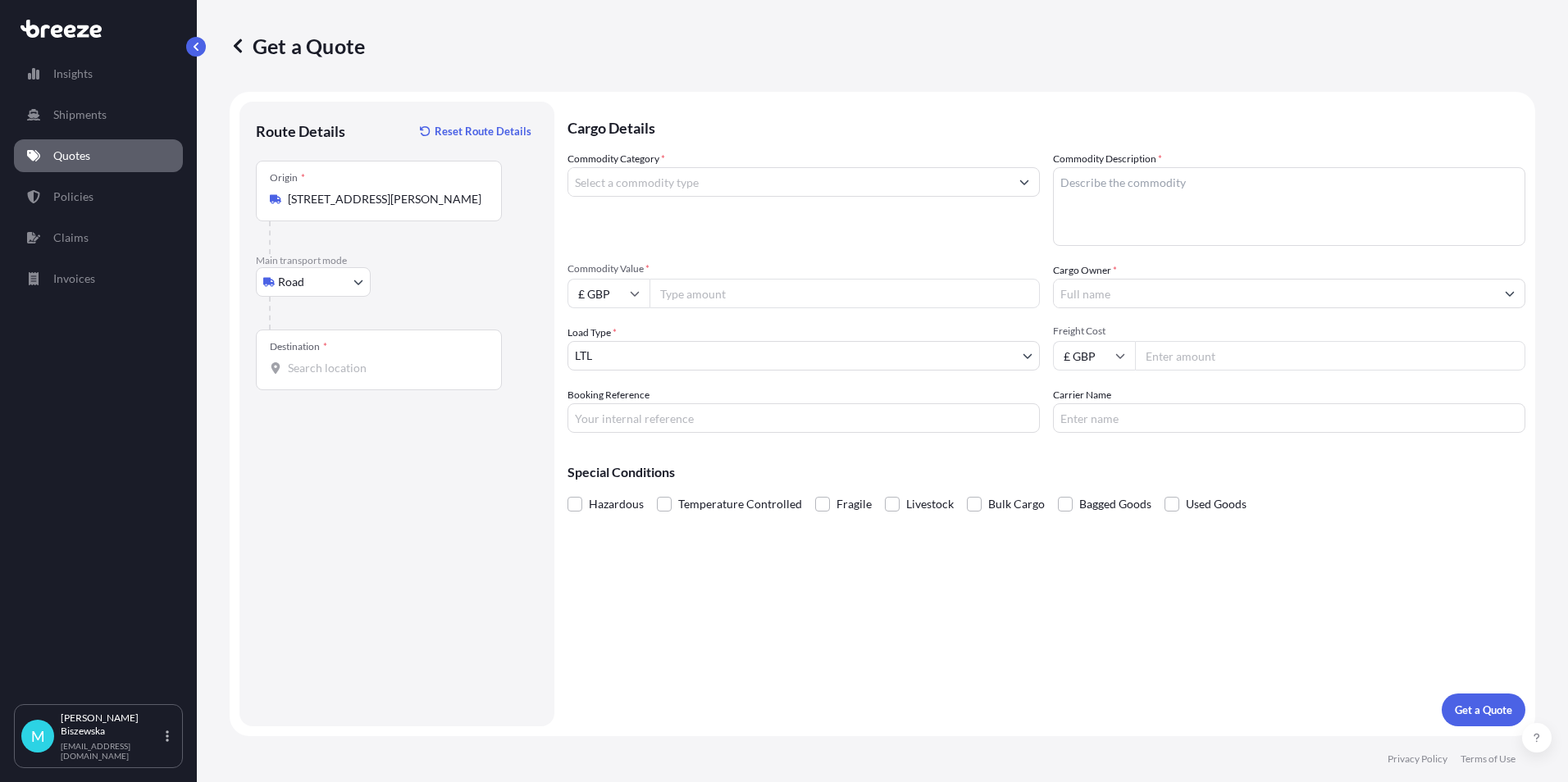
drag, startPoint x: 463, startPoint y: 308, endPoint x: 501, endPoint y: 4, distance: 306.4
click at [465, 299] on div at bounding box center [403, 313] width 269 height 33
click at [309, 369] on input "Destination *" at bounding box center [384, 367] width 193 height 16
paste input "NW1 7AW"
click at [371, 436] on div "London NW1 7AW , [GEOGRAPHIC_DATA]" at bounding box center [418, 426] width 312 height 46
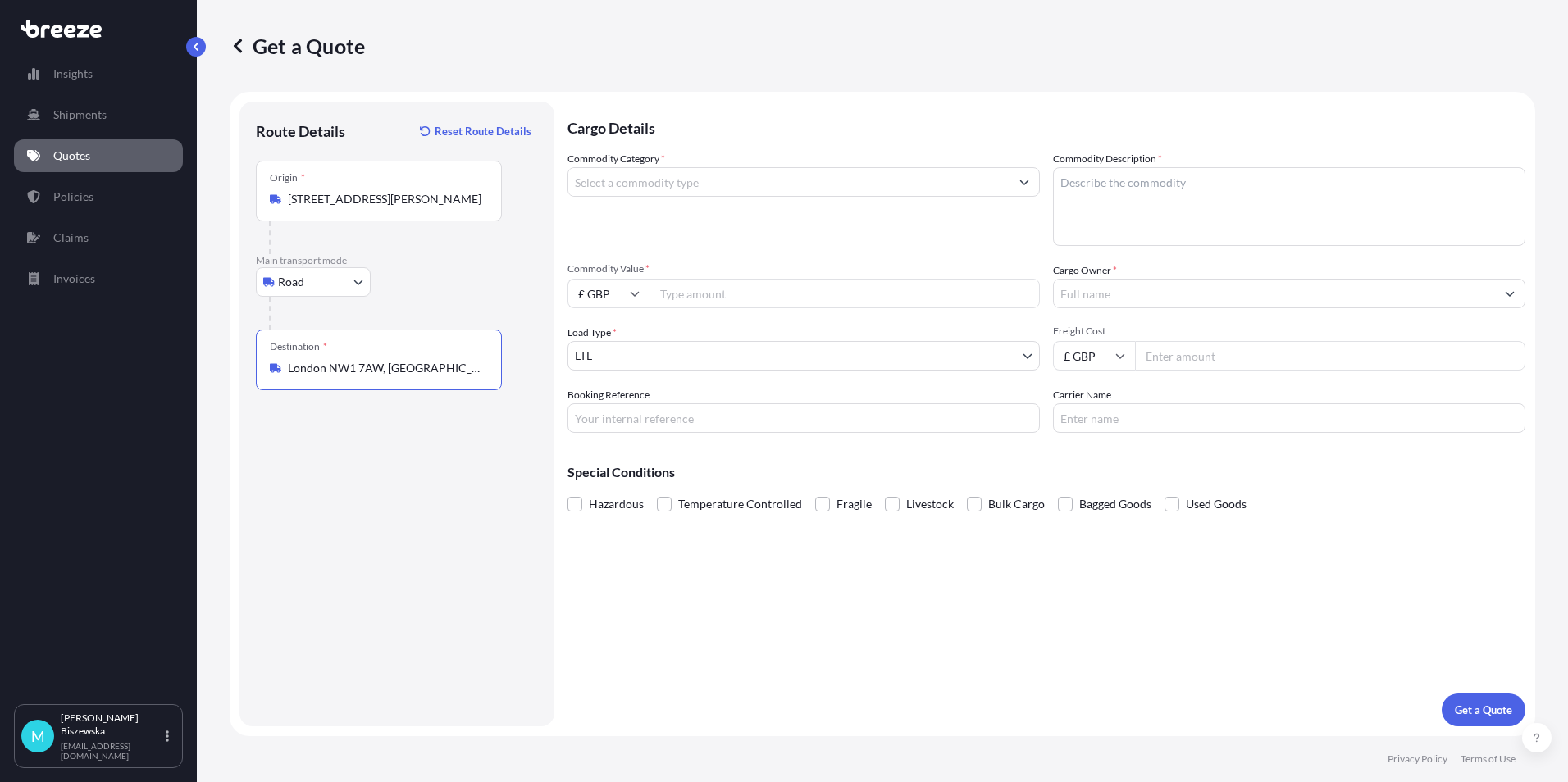
type input "London NW1 7AW, [GEOGRAPHIC_DATA]"
click at [675, 188] on input "Commodity Category *" at bounding box center [789, 182] width 441 height 29
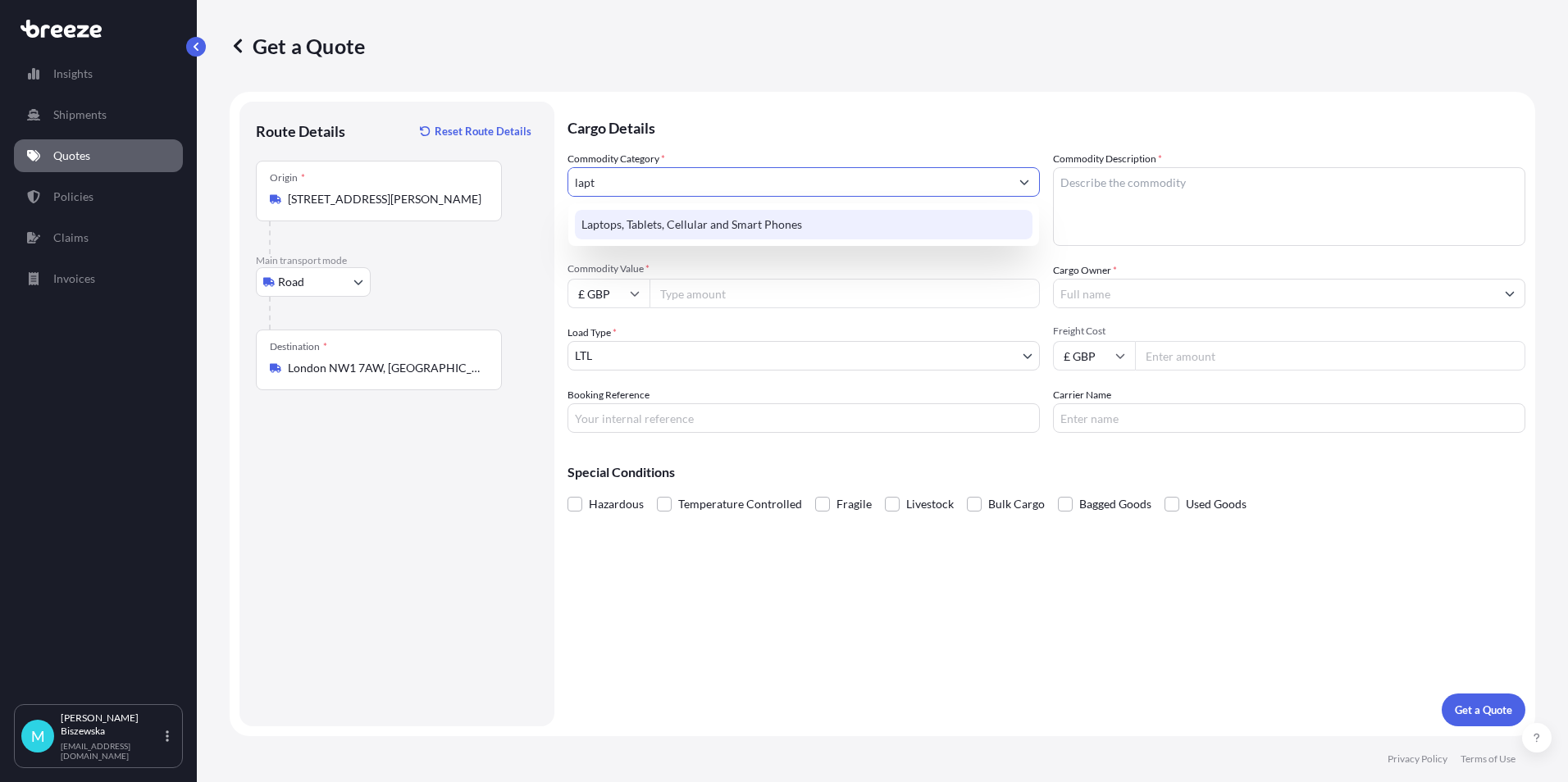
click at [677, 218] on div "Laptops, Tablets, Cellular and Smart Phones" at bounding box center [803, 224] width 457 height 29
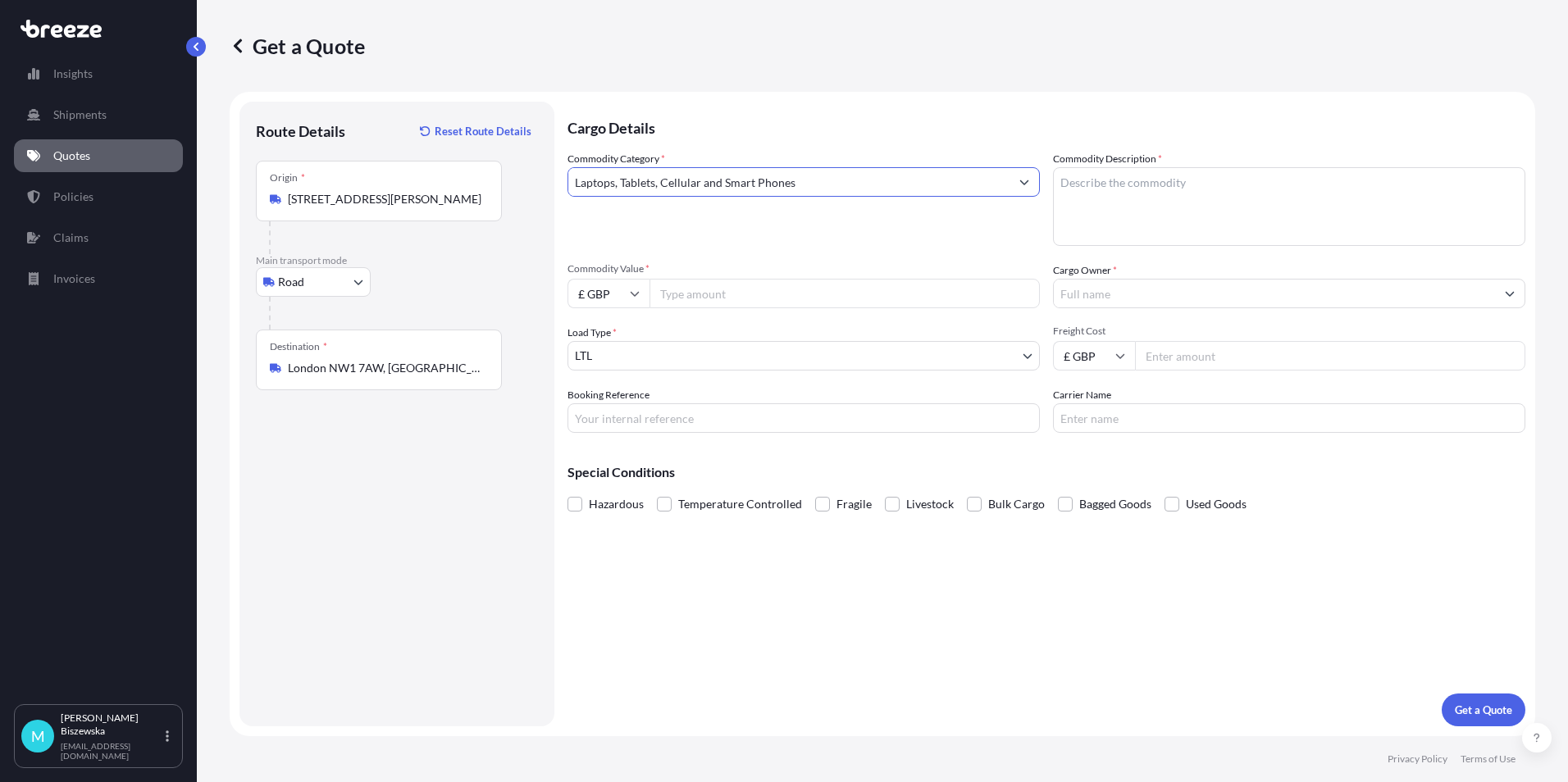
type input "Laptops, Tablets, Cellular and Smart Phones"
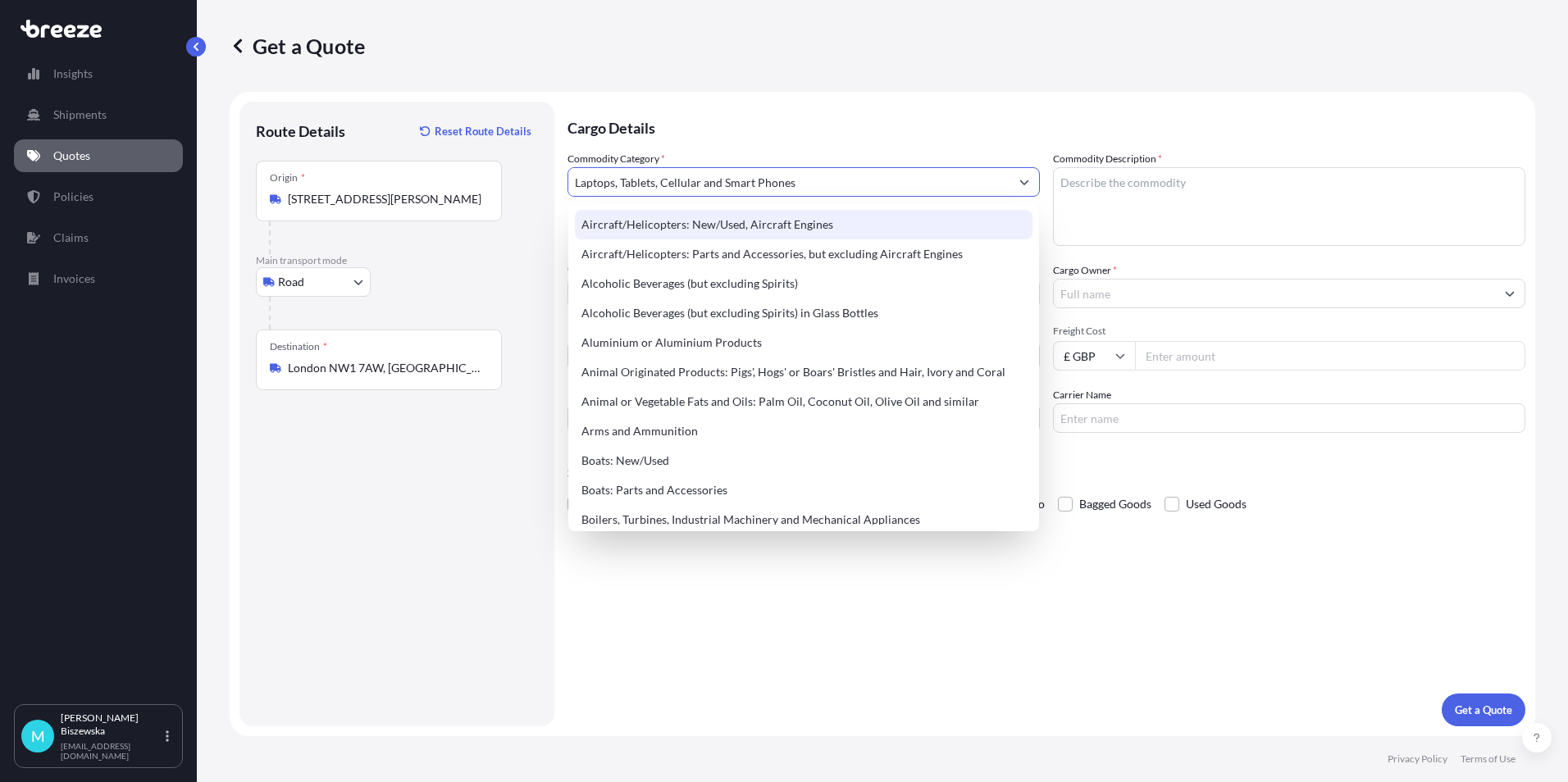
click at [705, 135] on p "Cargo Details" at bounding box center [1046, 126] width 958 height 49
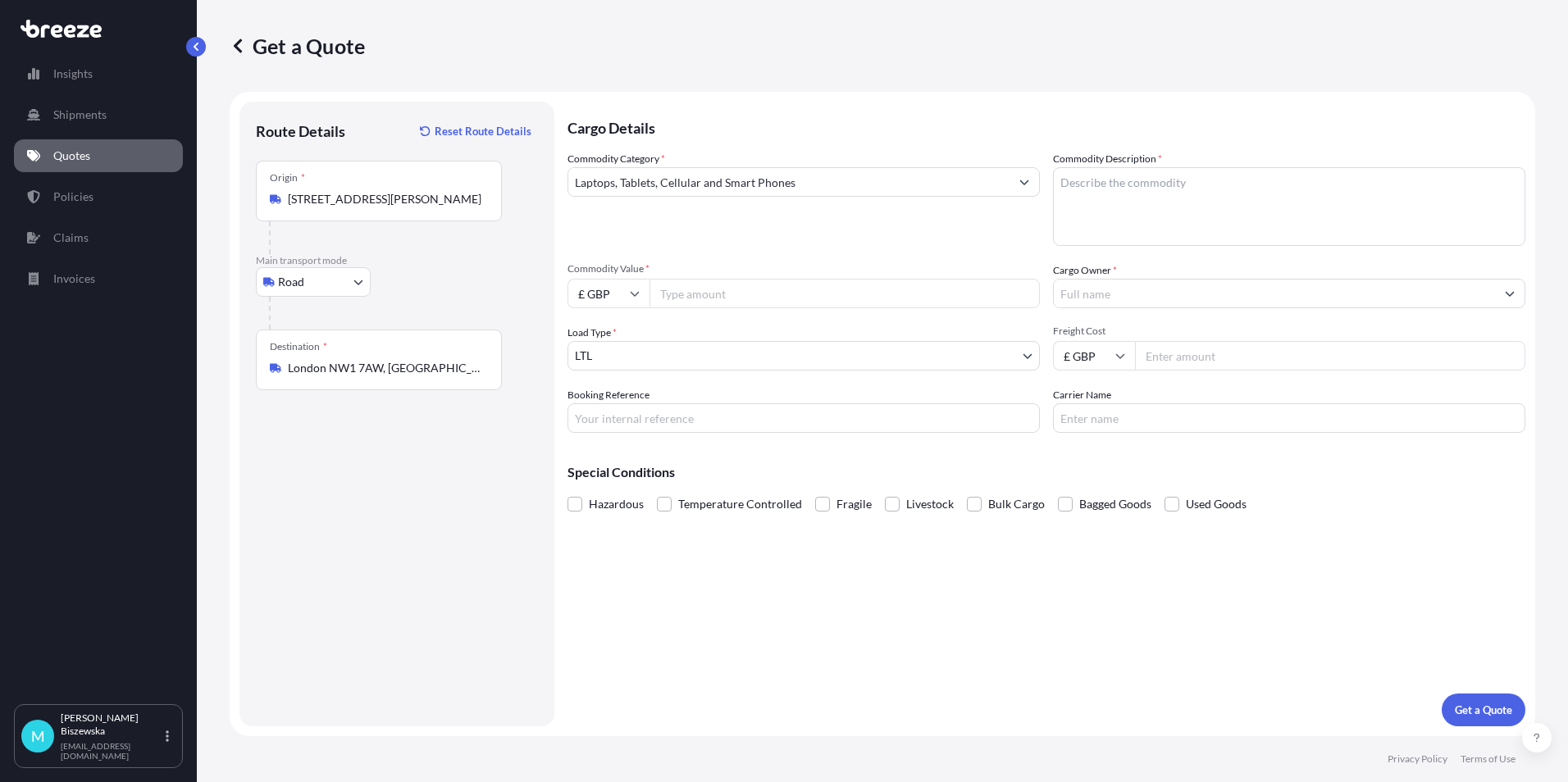
click at [720, 289] on input "Commodity Value *" at bounding box center [845, 293] width 390 height 29
type input "1800"
click at [715, 236] on div "Commodity Category * Laptops, Tablets, Cellular and Smart Phones" at bounding box center [803, 198] width 472 height 95
click at [633, 423] on input "Booking Reference" at bounding box center [803, 418] width 472 height 29
paste input "2216593"
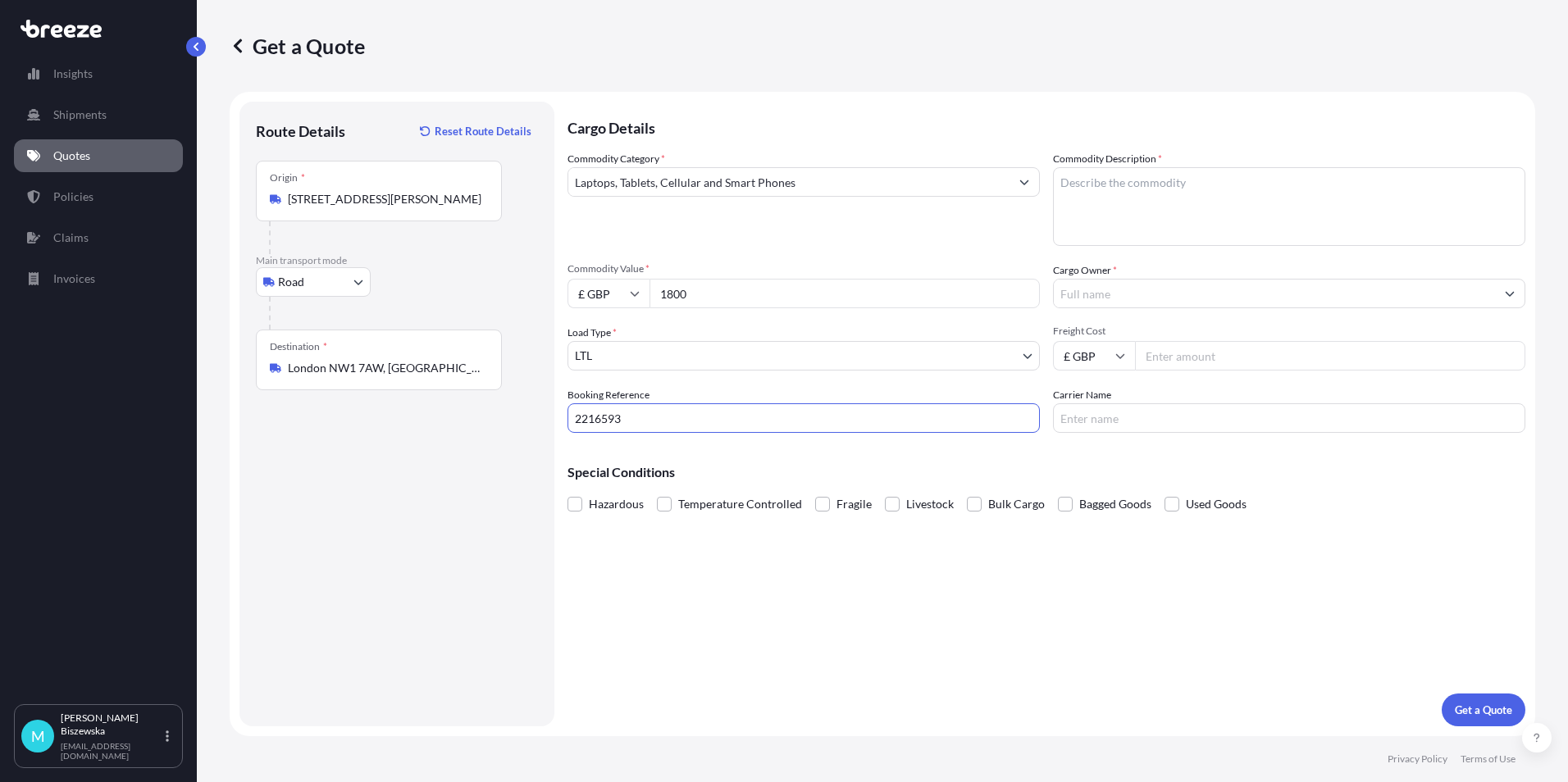
type input "2216593"
drag, startPoint x: 682, startPoint y: 593, endPoint x: 562, endPoint y: 120, distance: 488.0
click at [682, 583] on div "Cargo Details Commodity Category * Laptops, Tablets, Cellular and Smart Phones …" at bounding box center [1046, 414] width 958 height 625
click at [1088, 181] on textarea "Commodity Description *" at bounding box center [1289, 206] width 472 height 79
paste textarea "LAPTOP AND MOBILE"
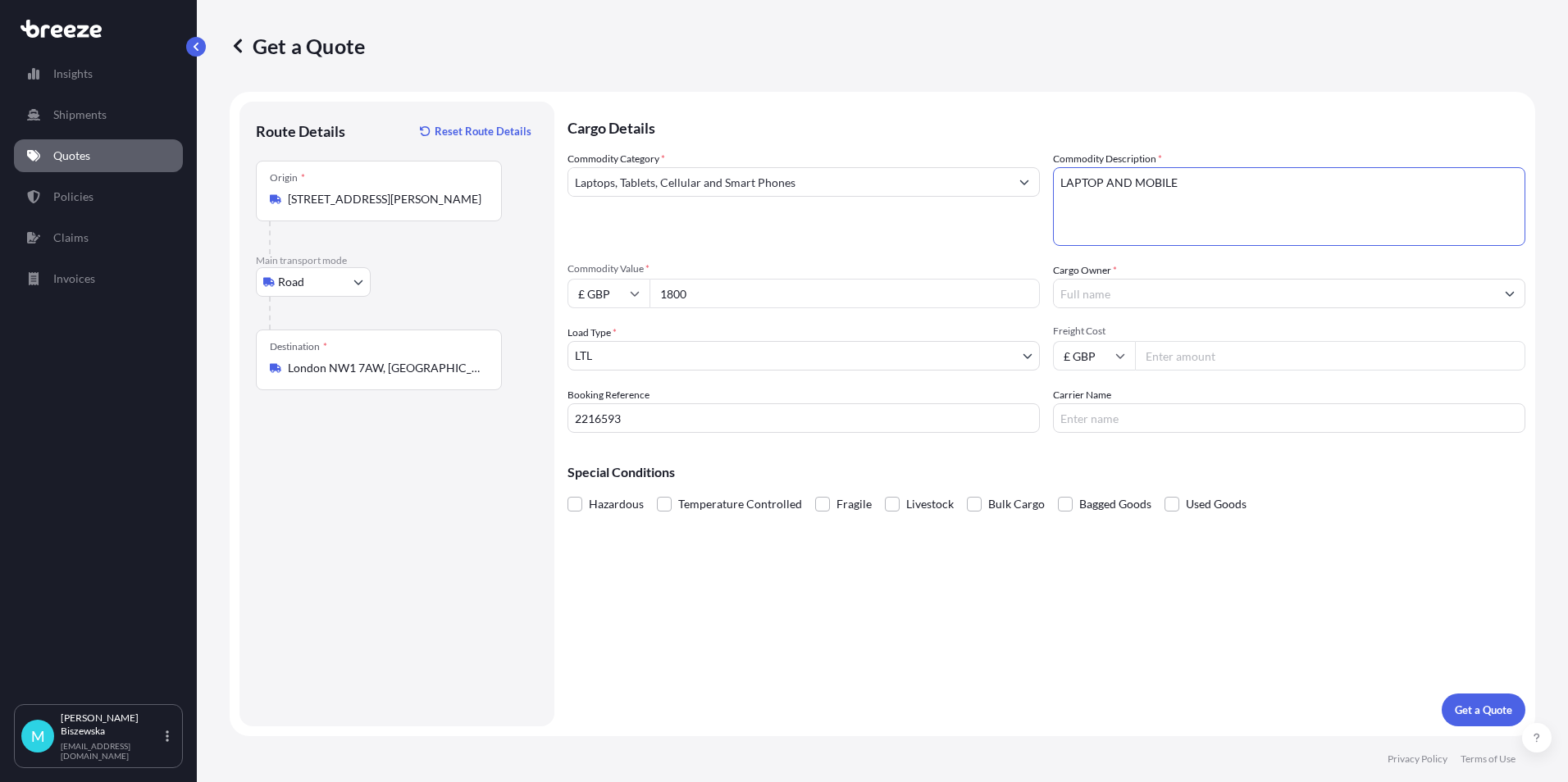
type textarea "LAPTOP AND MOBILE"
drag, startPoint x: 966, startPoint y: 241, endPoint x: 819, endPoint y: 154, distance: 170.8
click at [966, 240] on div "Commodity Category * Laptops, Tablets, Cellular and Smart Phones" at bounding box center [803, 198] width 472 height 95
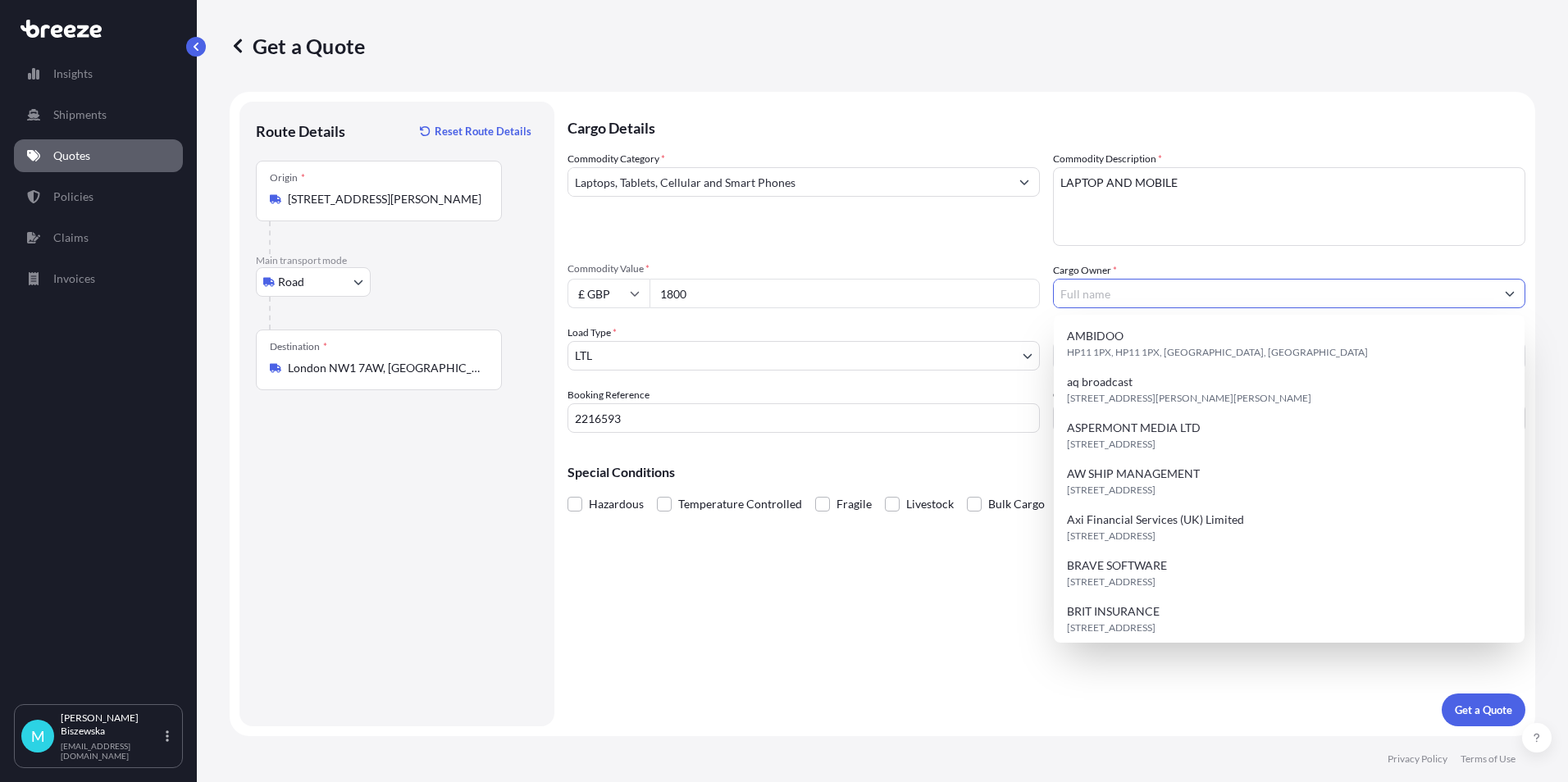
click at [1124, 298] on input "Cargo Owner *" at bounding box center [1274, 293] width 441 height 29
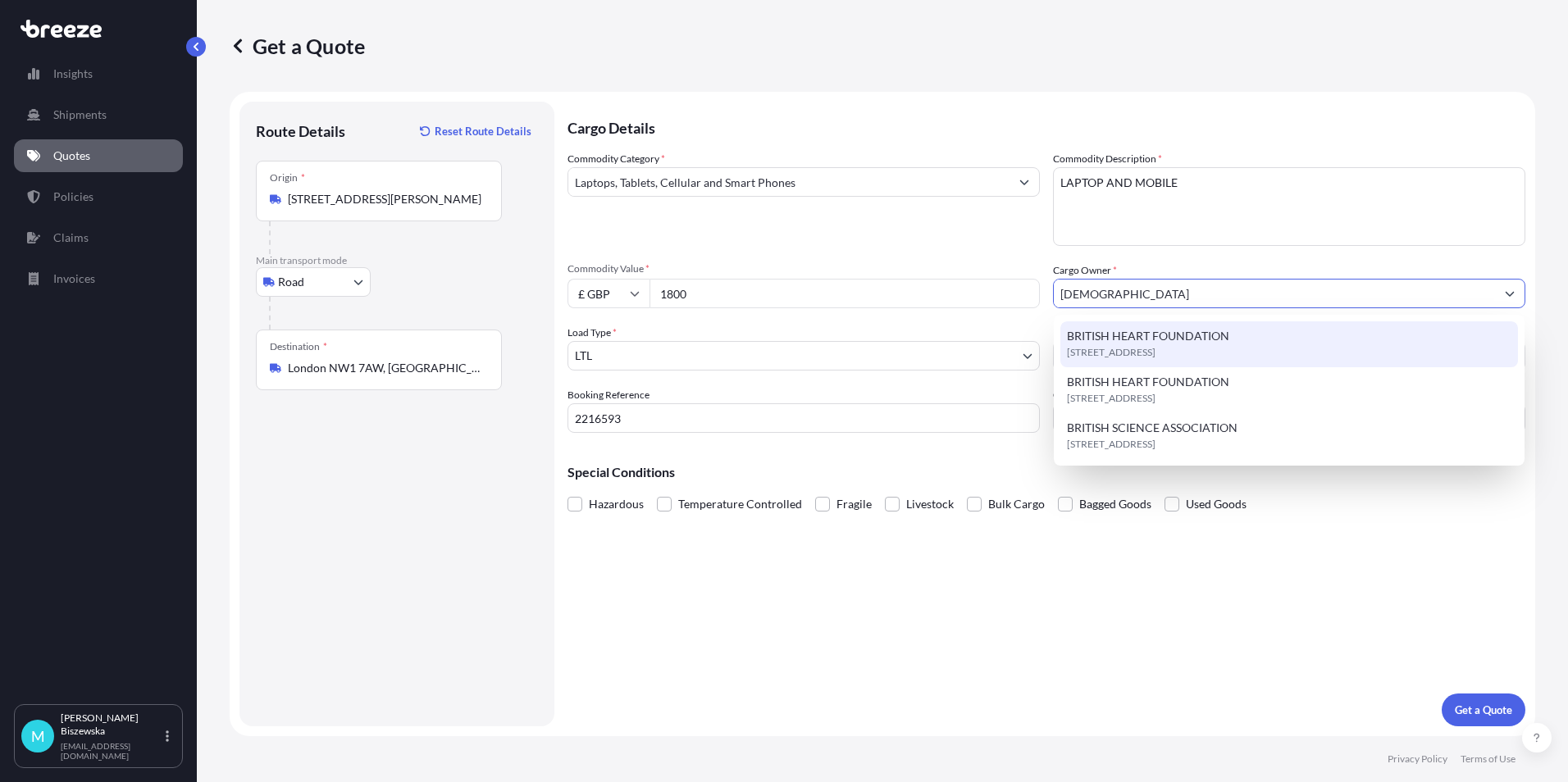
click at [1143, 343] on span "BRITISH HEART FOUNDATION" at bounding box center [1149, 336] width 163 height 16
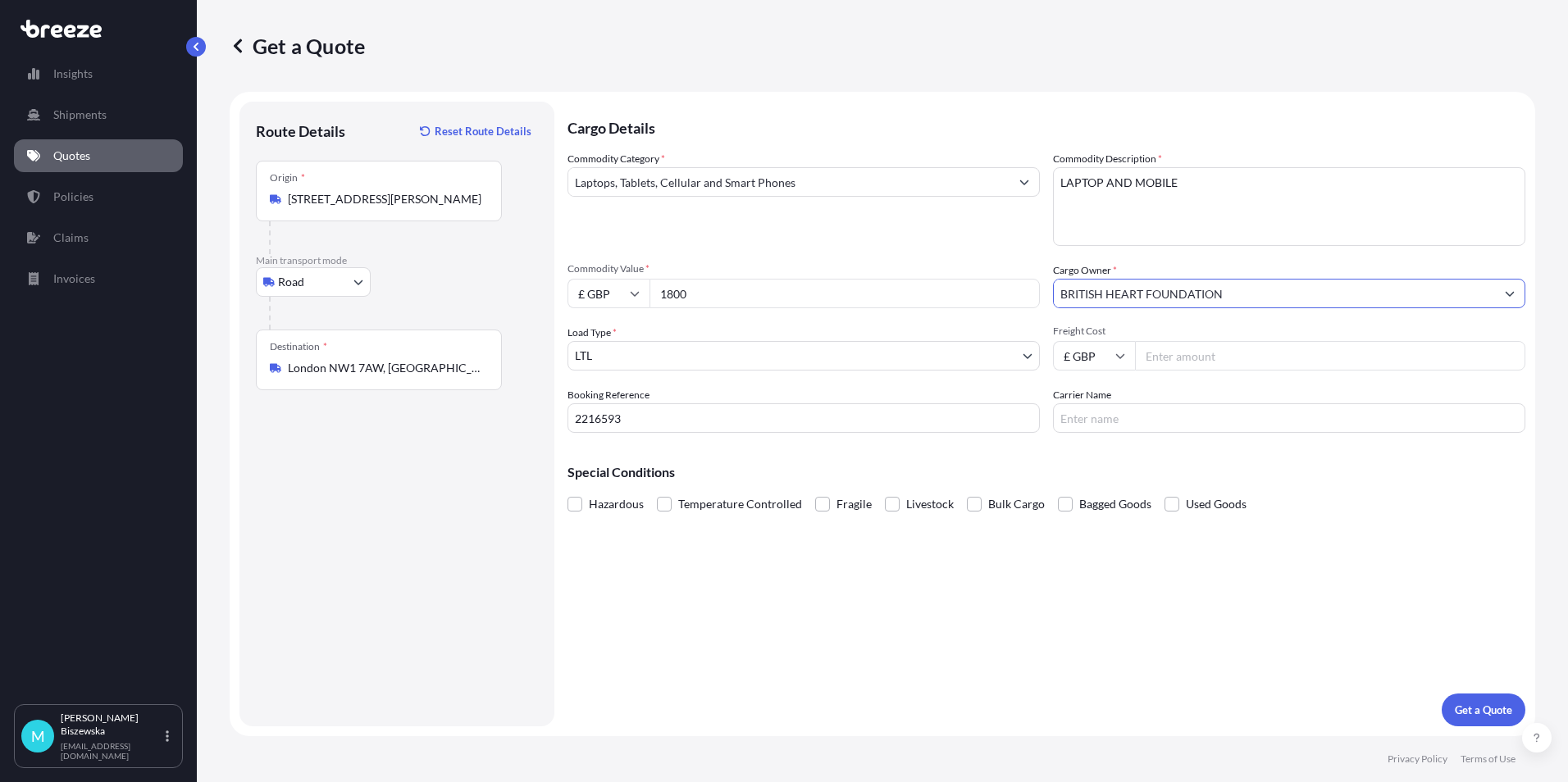
type input "BRITISH HEART FOUNDATION"
click at [996, 237] on div "Commodity Category * Laptops, Tablets, Cellular and Smart Phones" at bounding box center [803, 198] width 472 height 95
click at [1159, 353] on input "Freight Cost" at bounding box center [1330, 355] width 390 height 29
type input "30.80"
click at [1173, 384] on div "Commodity Category * Laptops, Tablets, Cellular and Smart Phones Commodity Desc…" at bounding box center [1046, 292] width 958 height 282
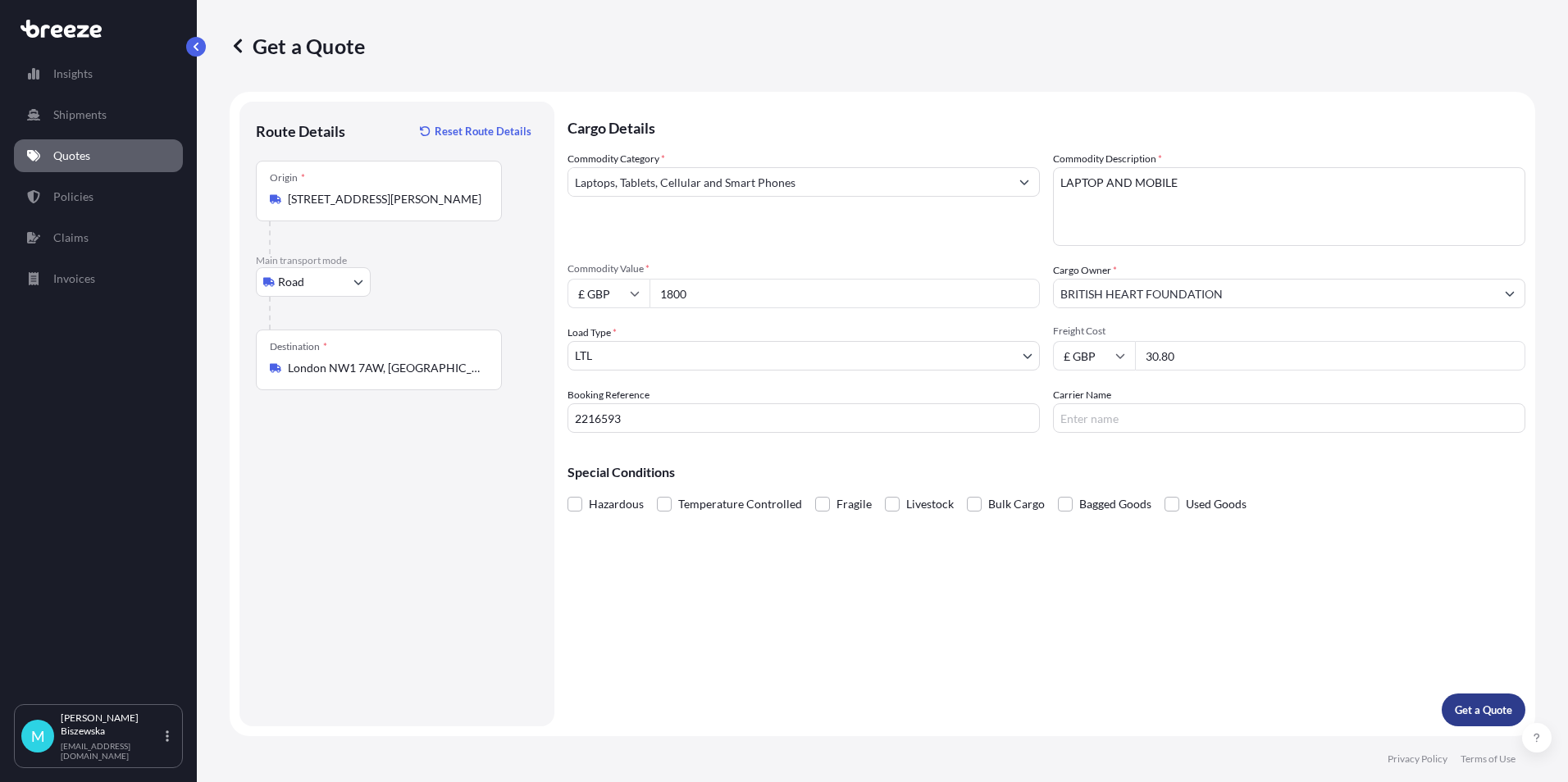
click at [1488, 704] on p "Get a Quote" at bounding box center [1484, 710] width 58 height 16
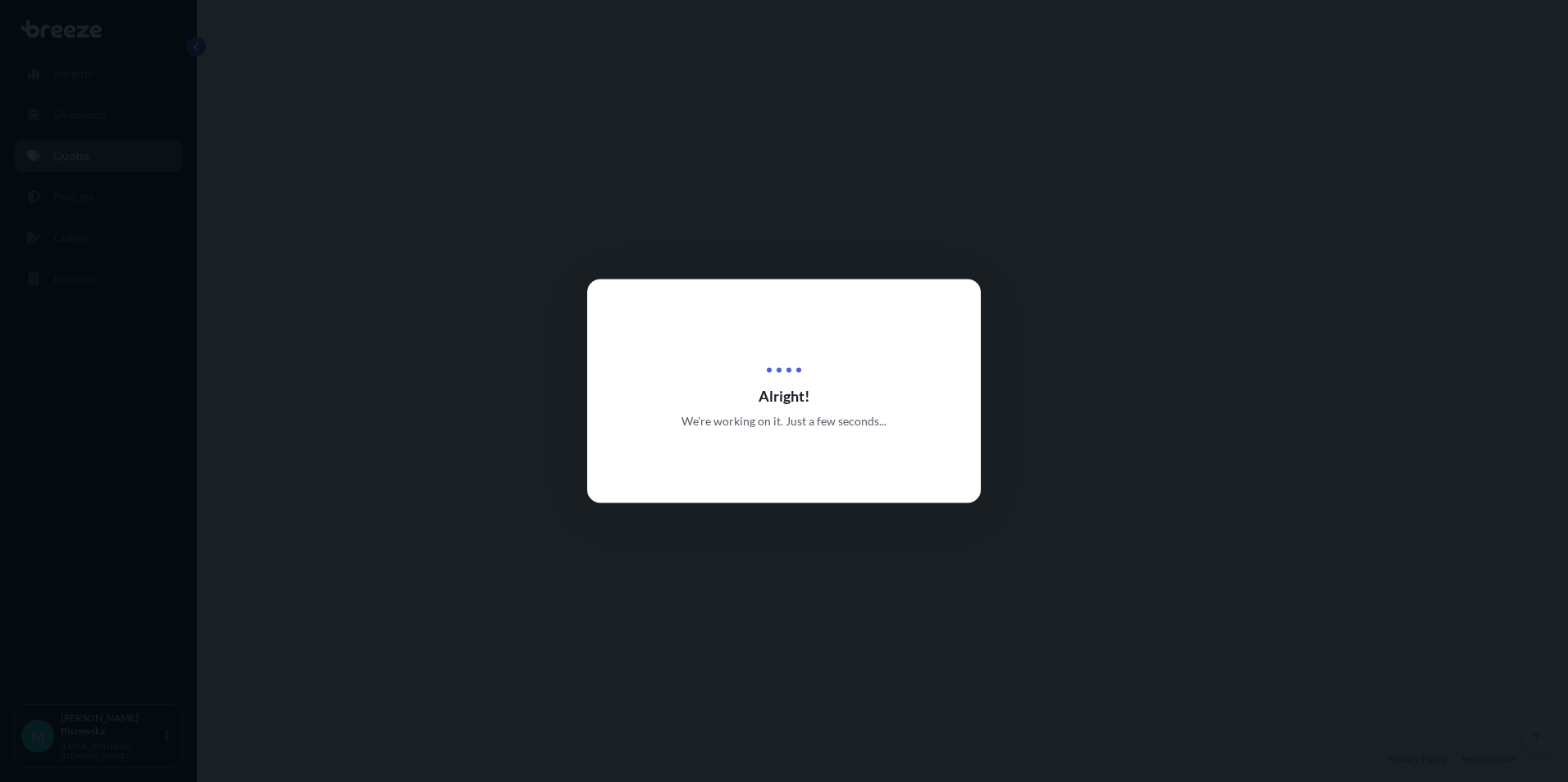
select select "Road"
select select "1"
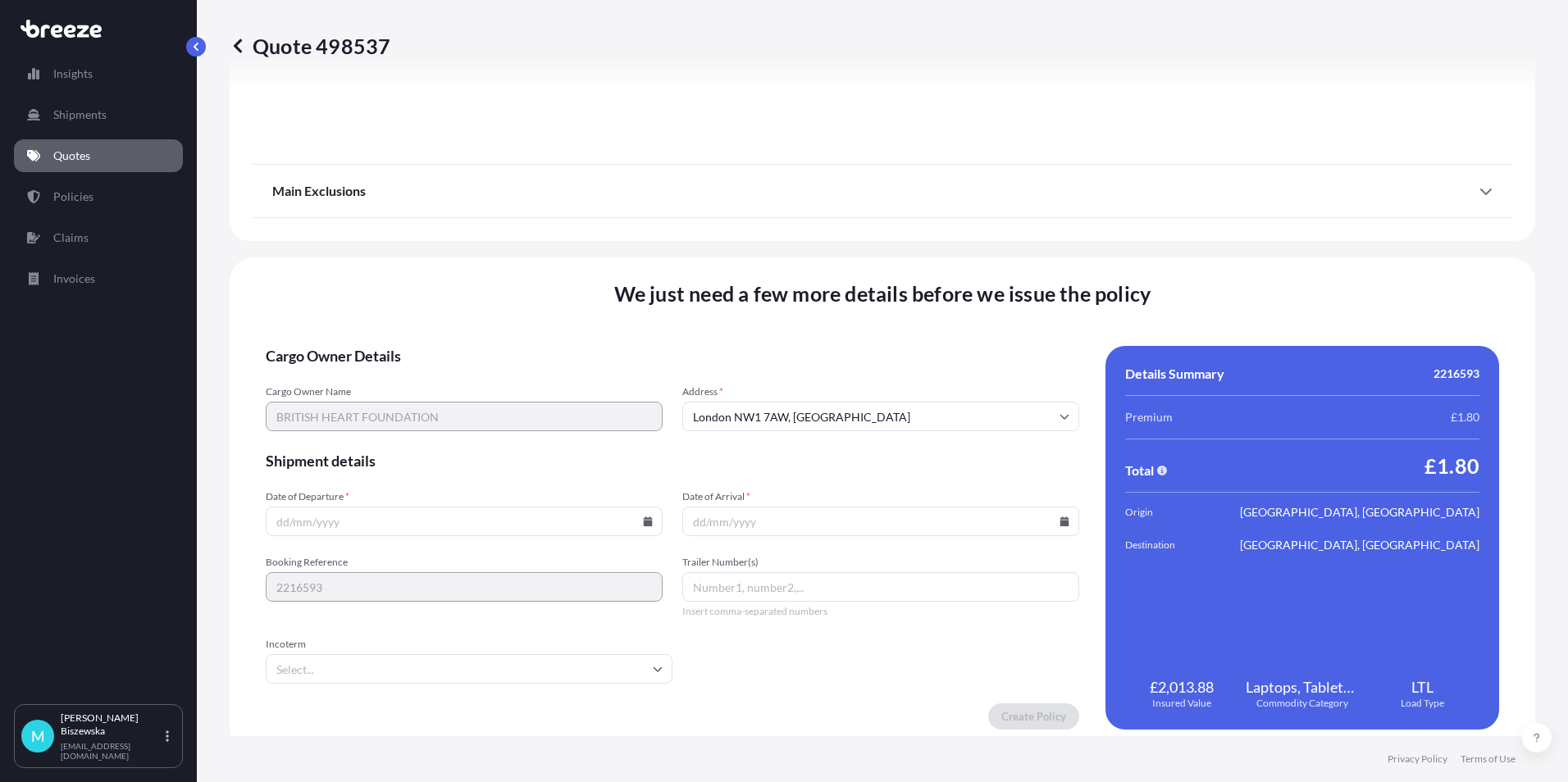
scroll to position [1821, 0]
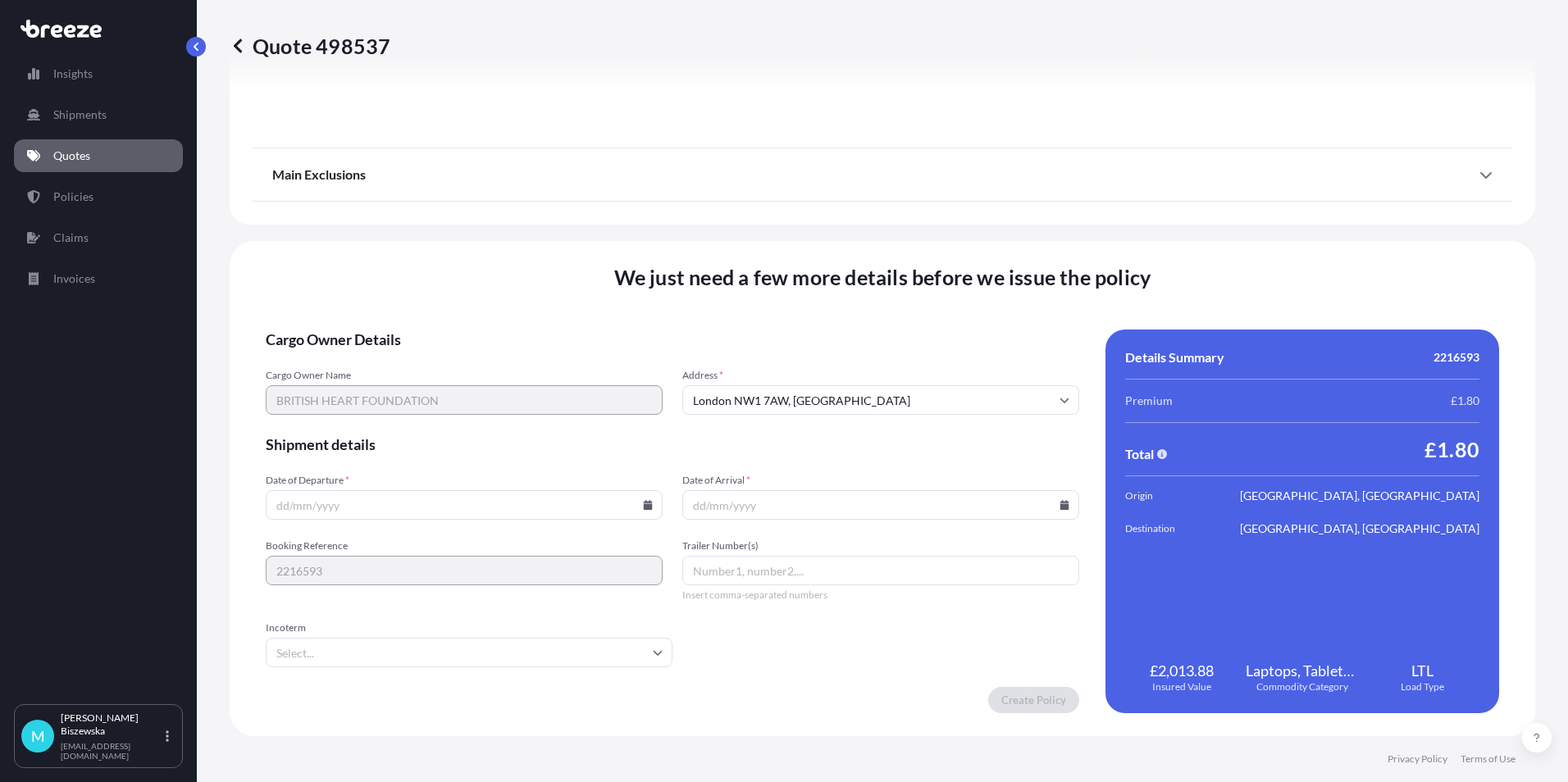
click at [645, 507] on icon at bounding box center [649, 505] width 9 height 9
click at [383, 326] on button "9" at bounding box center [386, 329] width 27 height 27
type input "[DATE]"
click at [1060, 503] on icon at bounding box center [1065, 505] width 9 height 9
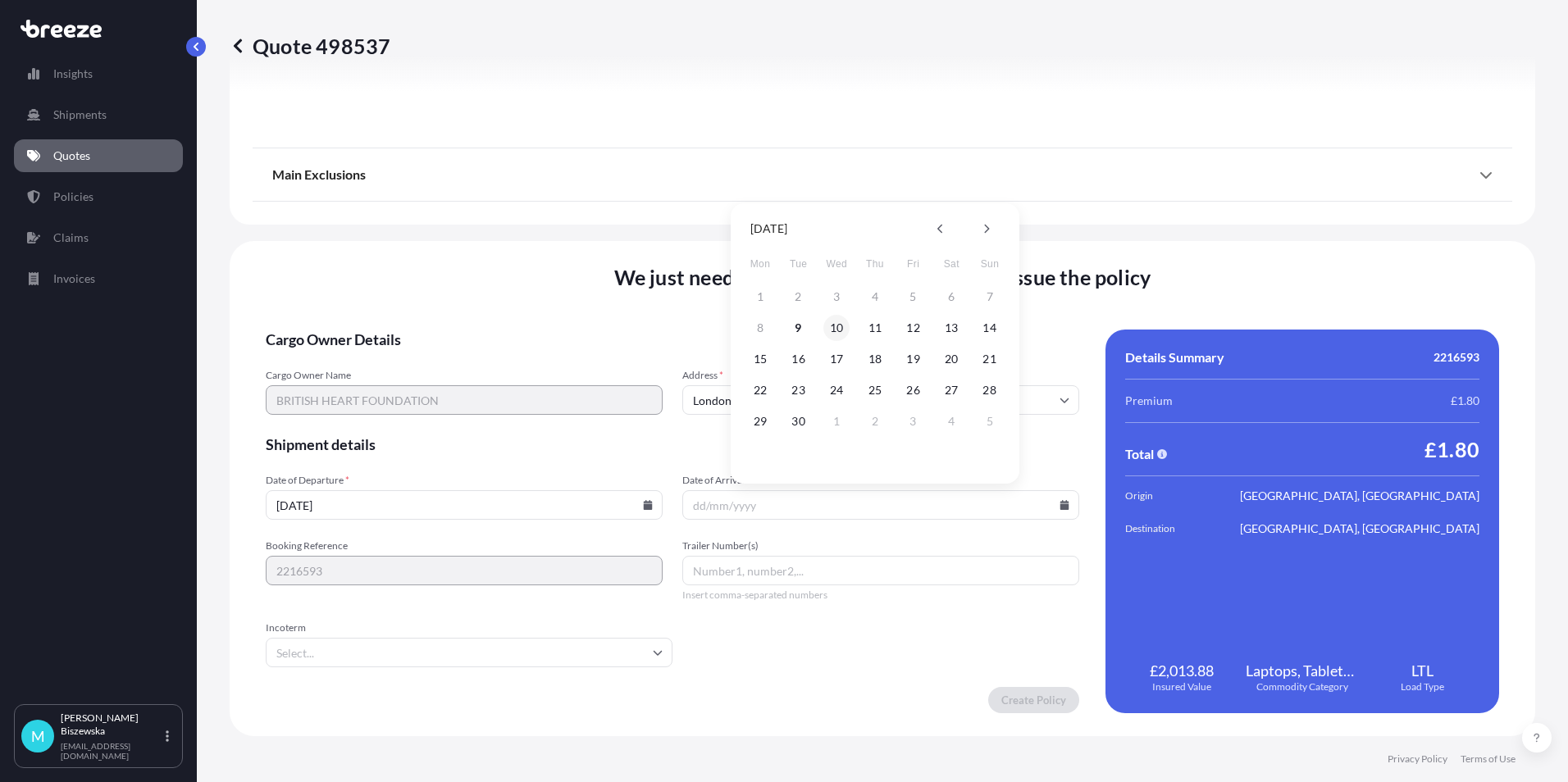
drag, startPoint x: 840, startPoint y: 322, endPoint x: 865, endPoint y: 681, distance: 359.9
click at [839, 322] on button "10" at bounding box center [837, 329] width 27 height 27
type input "[DATE]"
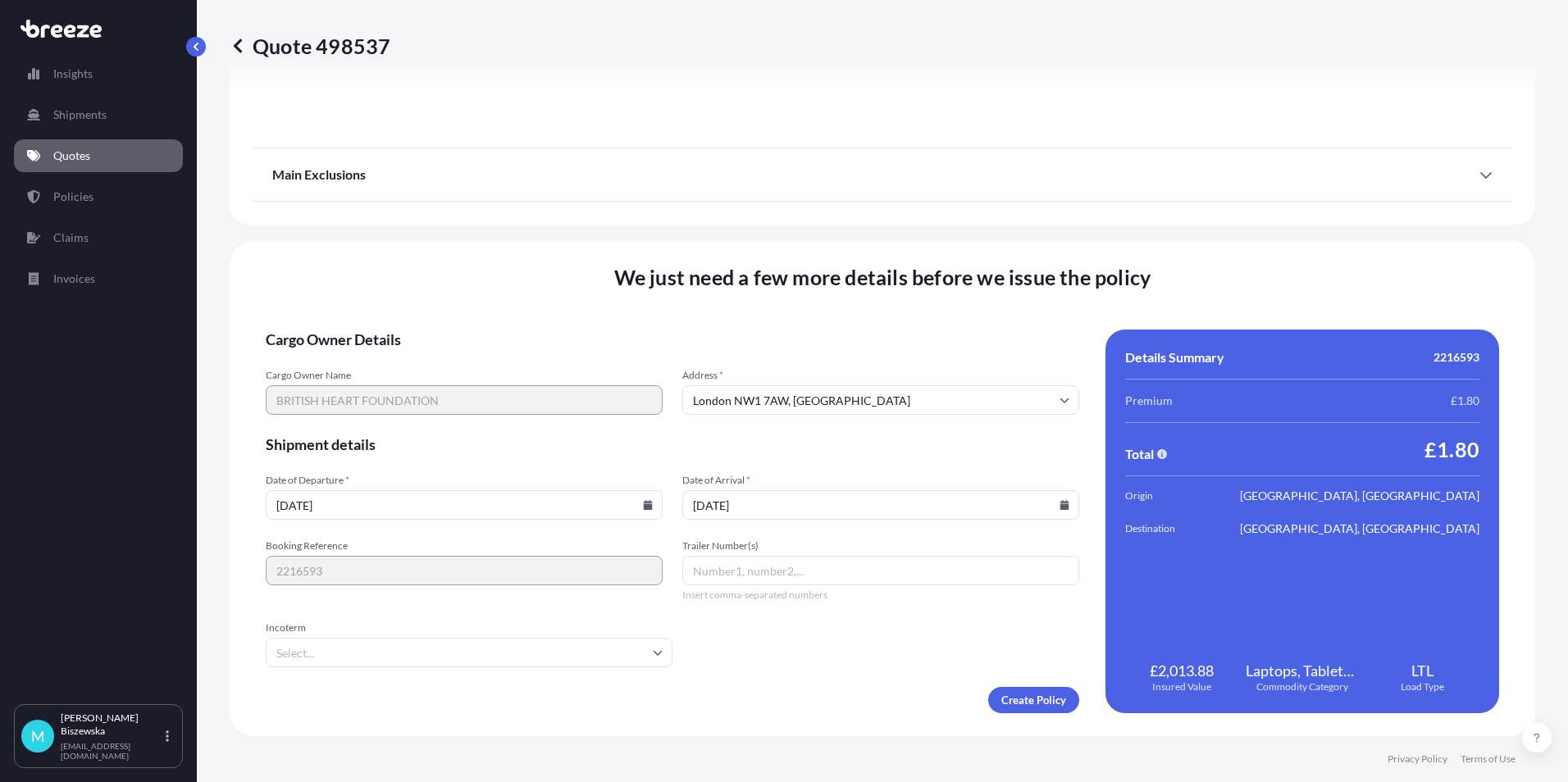
click at [842, 693] on div "Create Policy" at bounding box center [672, 701] width 813 height 27
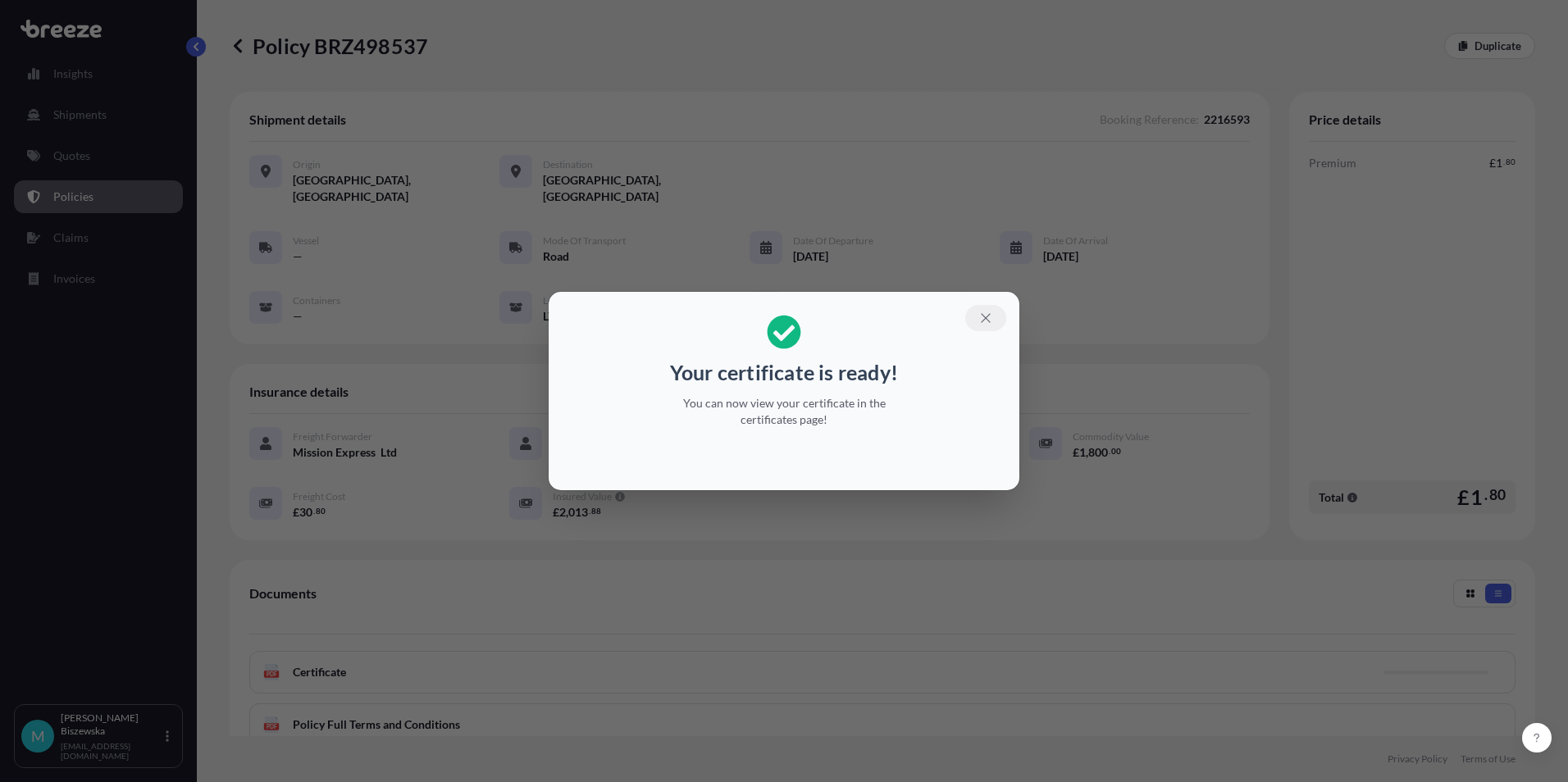
click at [984, 320] on icon "button" at bounding box center [986, 318] width 15 height 15
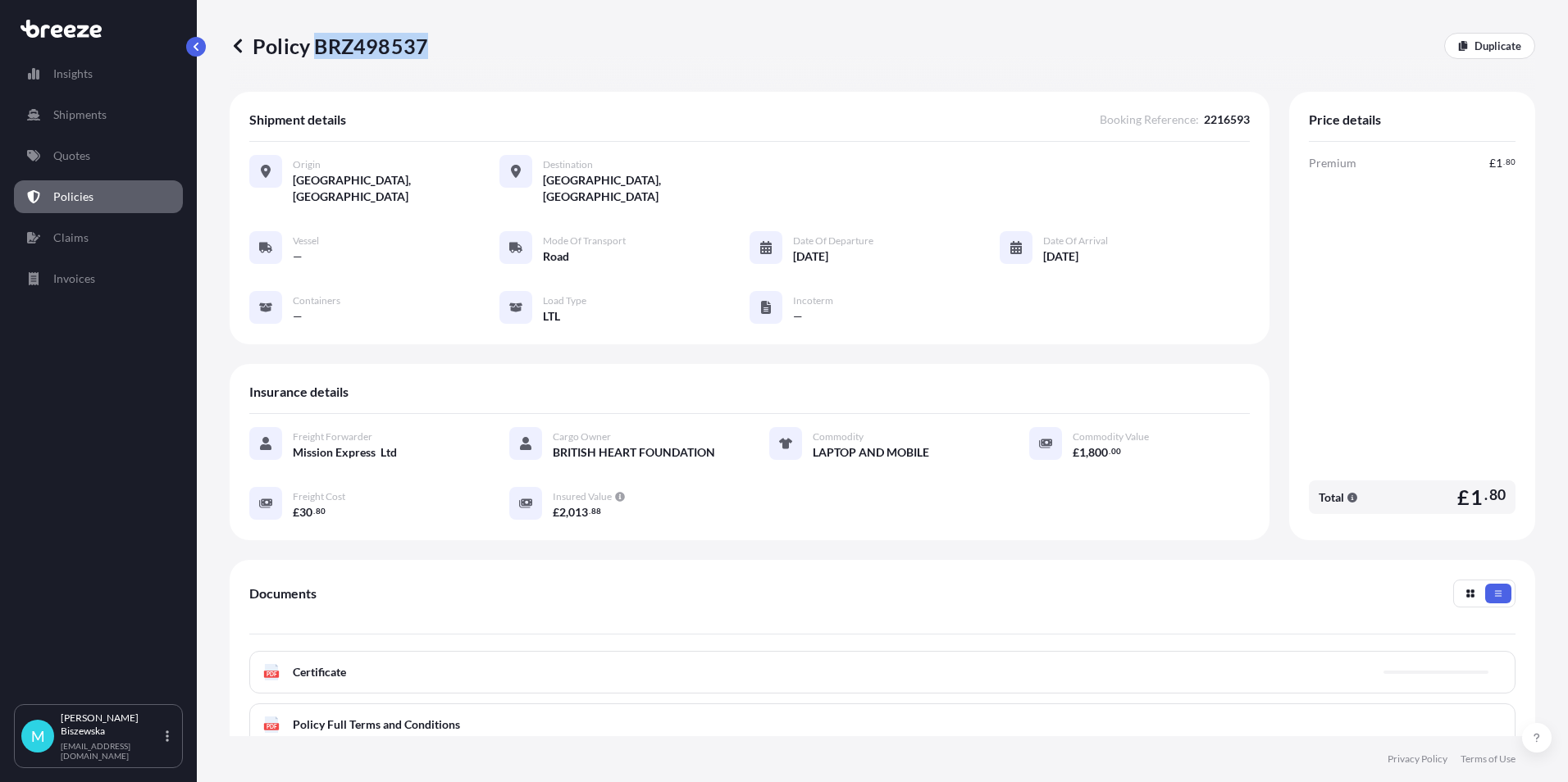
drag, startPoint x: 315, startPoint y: 48, endPoint x: 422, endPoint y: 44, distance: 107.1
click at [422, 44] on p "Policy BRZ498537" at bounding box center [330, 46] width 199 height 27
drag, startPoint x: 422, startPoint y: 44, endPoint x: 399, endPoint y: 44, distance: 23.0
copy p "BRZ498537"
